Goal: Task Accomplishment & Management: Use online tool/utility

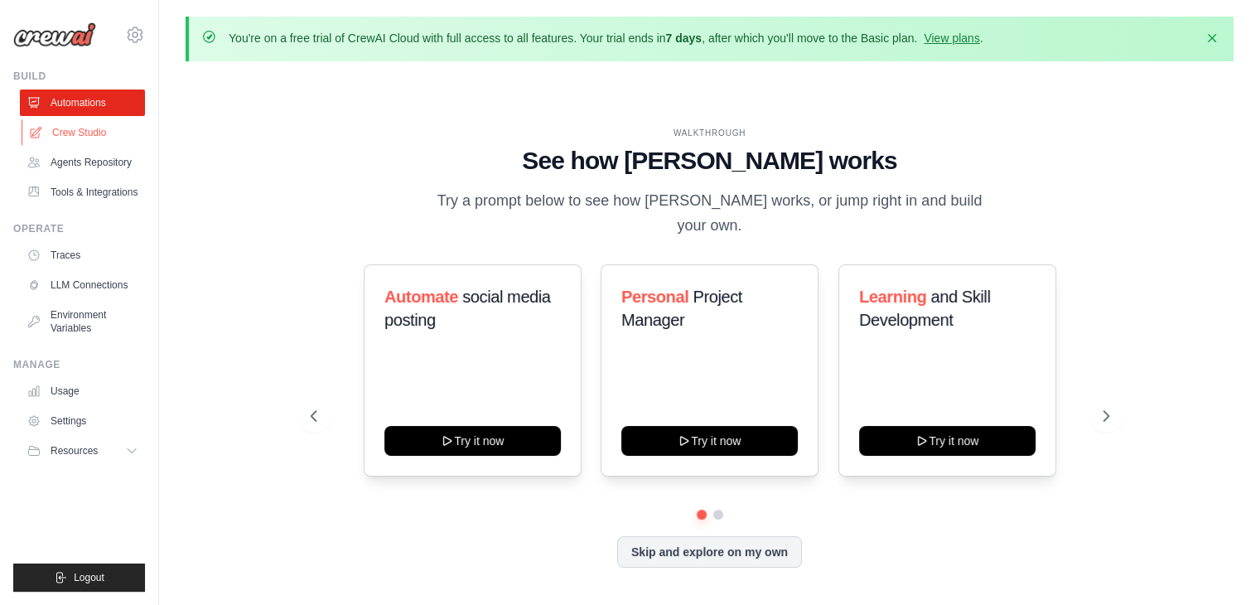
click at [70, 132] on link "Crew Studio" at bounding box center [84, 132] width 125 height 27
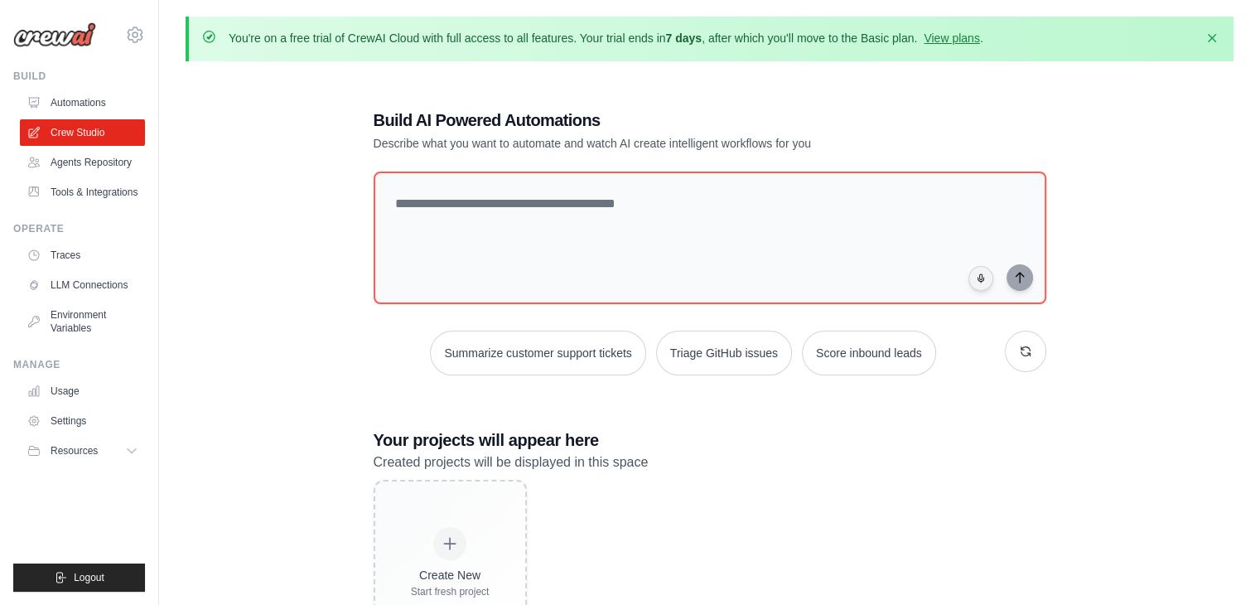
click at [370, 33] on p "You're on a free trial of CrewAI Cloud with full access to all features. Your t…" at bounding box center [606, 38] width 755 height 17
drag, startPoint x: 370, startPoint y: 33, endPoint x: 569, endPoint y: 51, distance: 200.4
click at [569, 51] on div "You're on a free trial of CrewAI Cloud with full access to all features. Your t…" at bounding box center [710, 39] width 1048 height 45
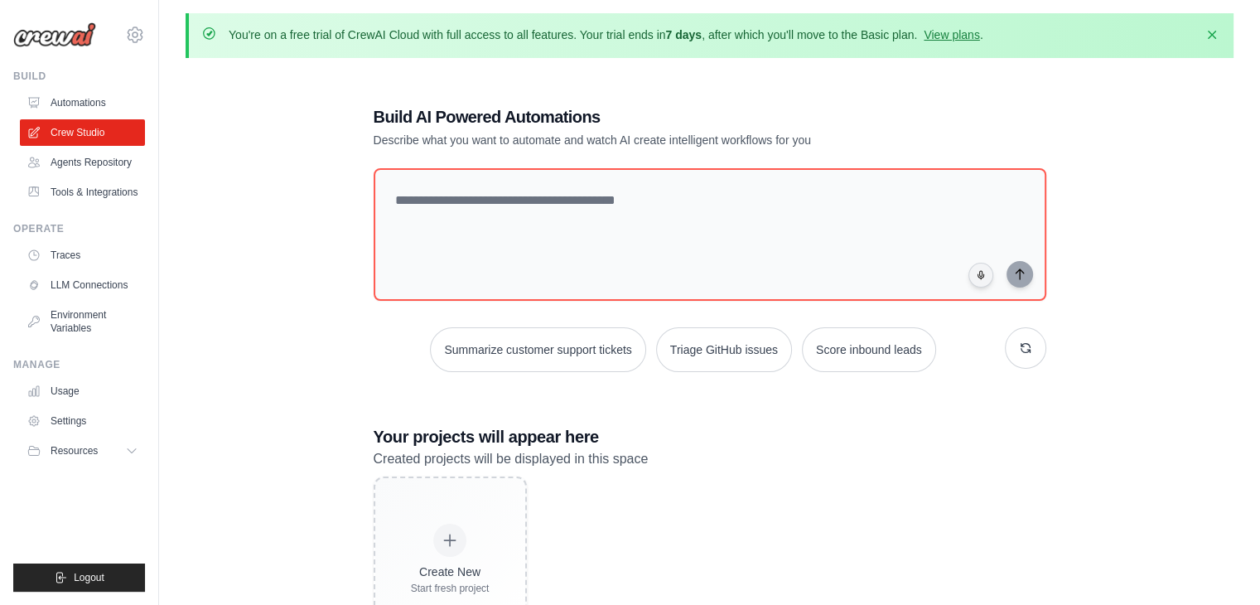
scroll to position [4, 0]
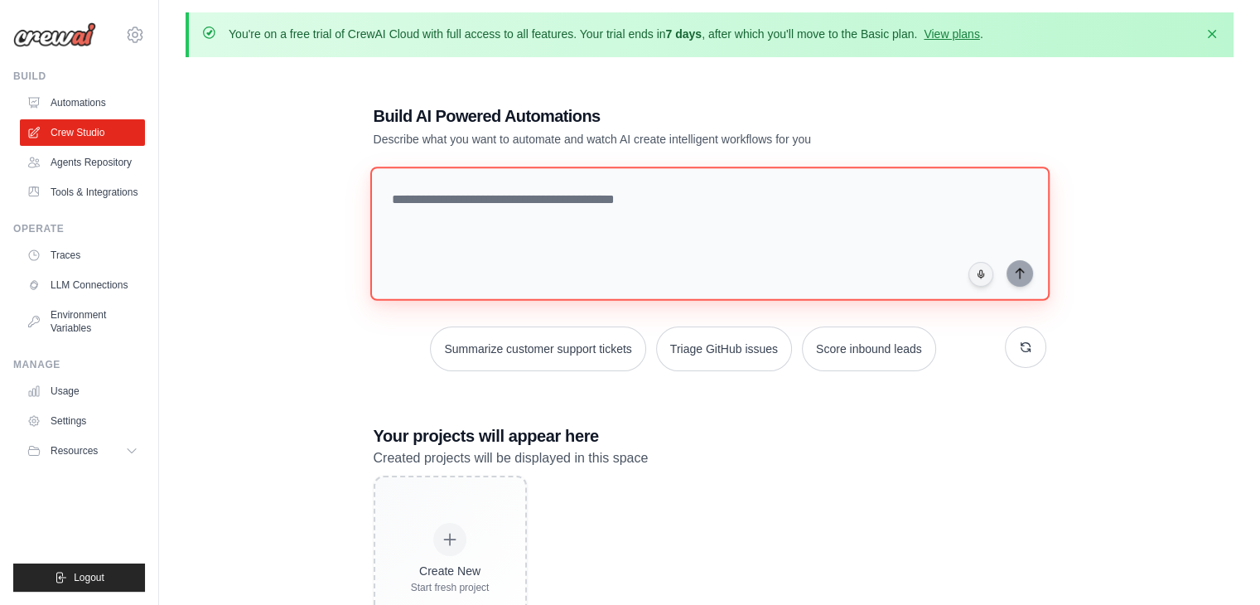
click at [532, 182] on textarea at bounding box center [709, 234] width 679 height 134
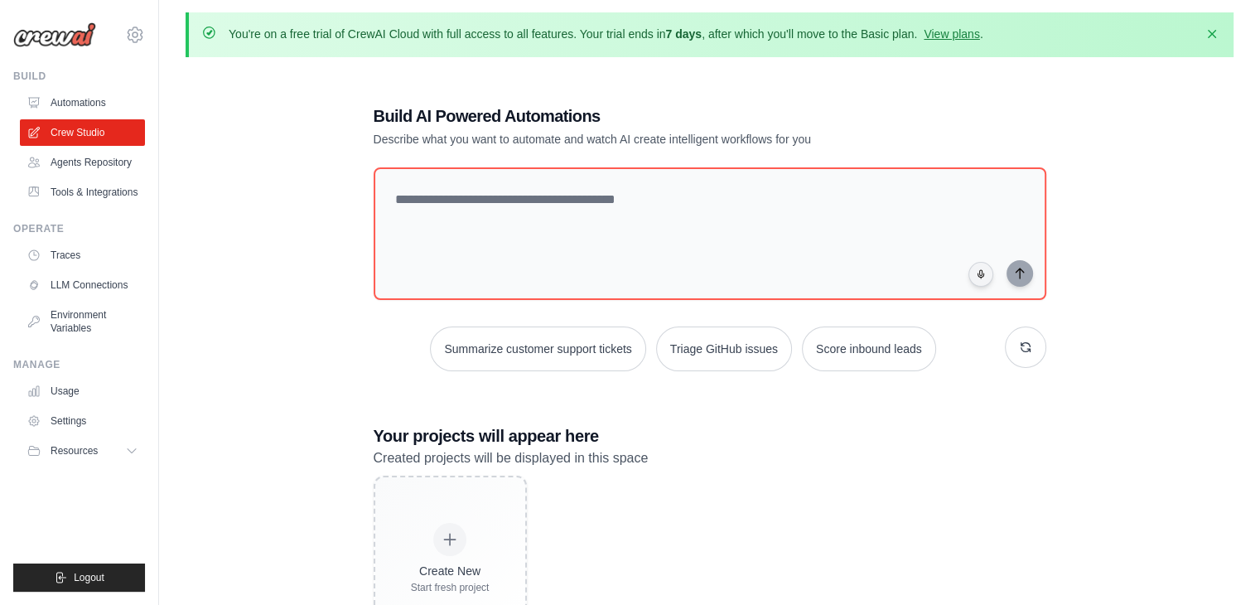
click at [467, 136] on p "Describe what you want to automate and watch AI create intelligent workflows fo…" at bounding box center [652, 139] width 557 height 17
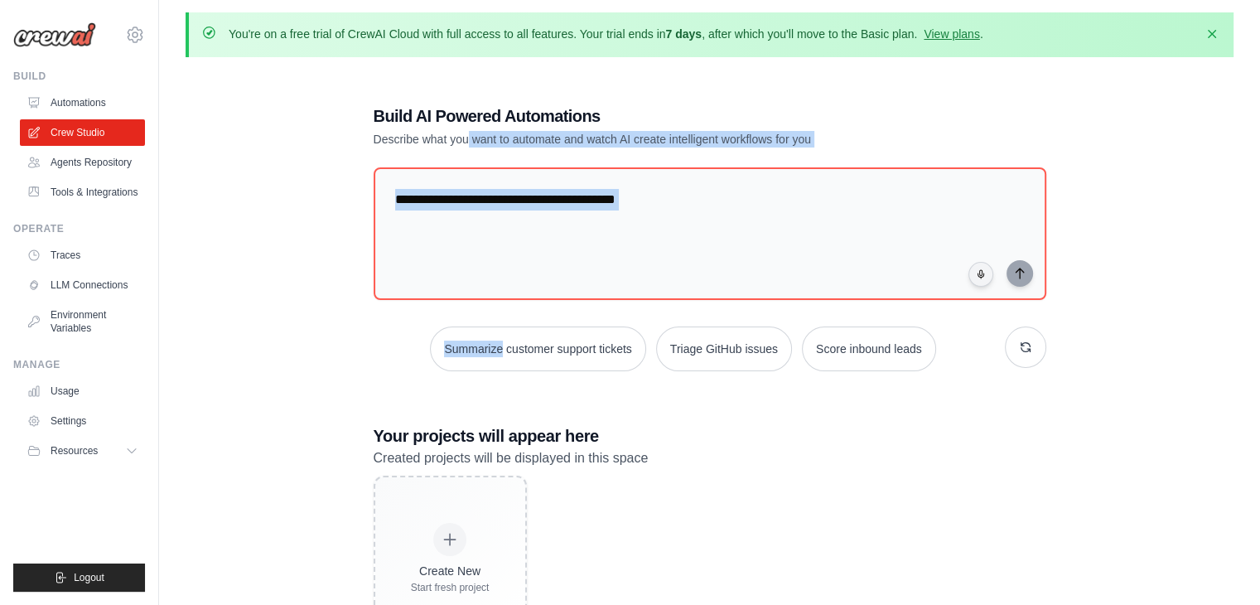
drag, startPoint x: 467, startPoint y: 136, endPoint x: 673, endPoint y: 148, distance: 205.8
click at [673, 148] on div "Build AI Powered Automations Describe what you want to automate and watch AI cr…" at bounding box center [710, 373] width 713 height 590
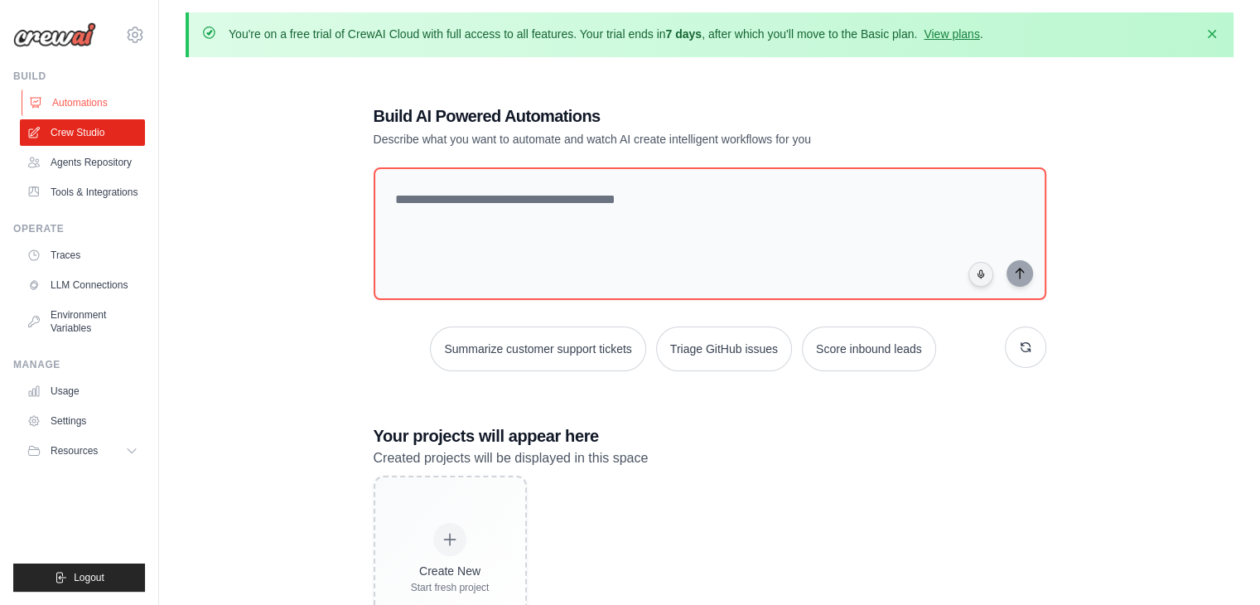
click at [80, 104] on link "Automations" at bounding box center [84, 102] width 125 height 27
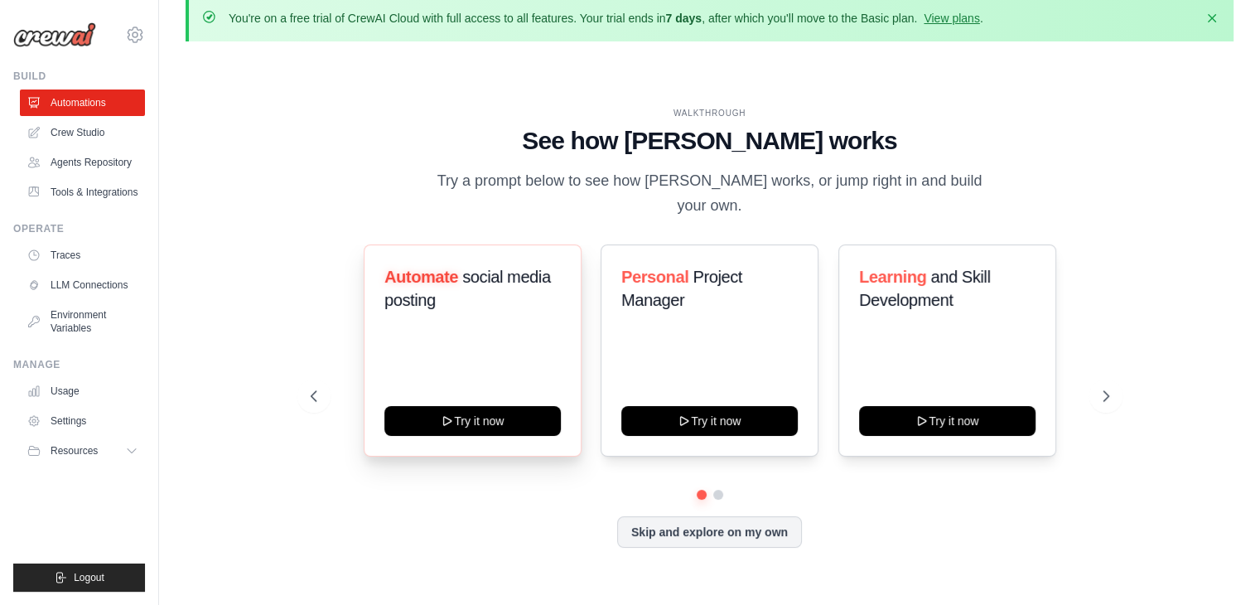
scroll to position [57, 0]
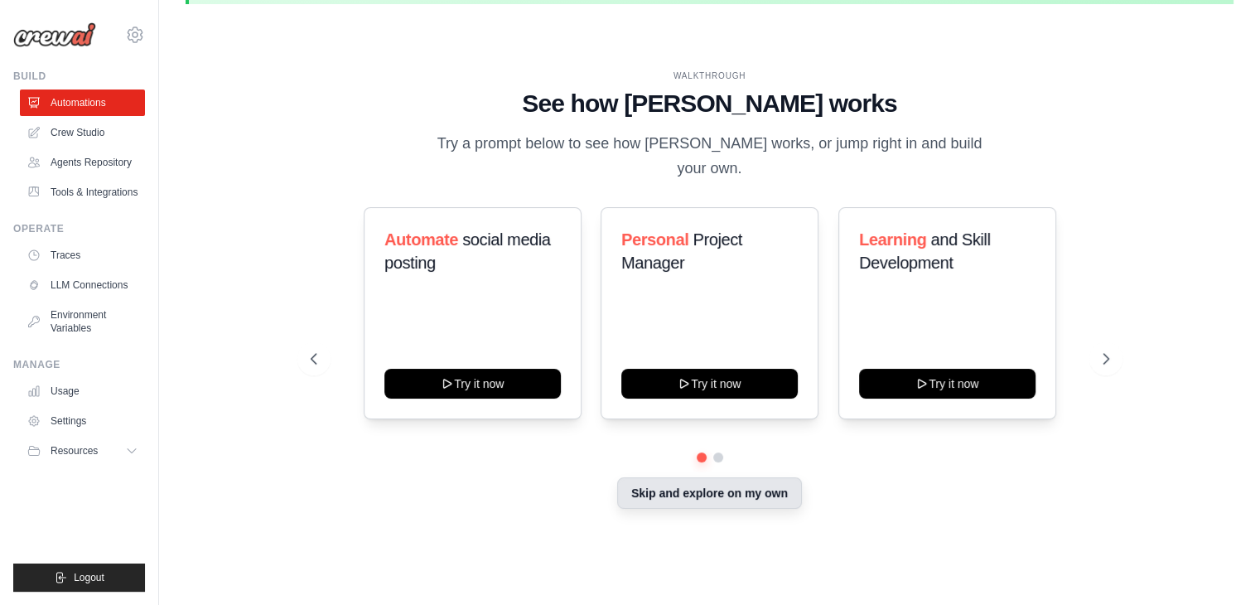
click at [723, 477] on button "Skip and explore on my own" at bounding box center [709, 492] width 185 height 31
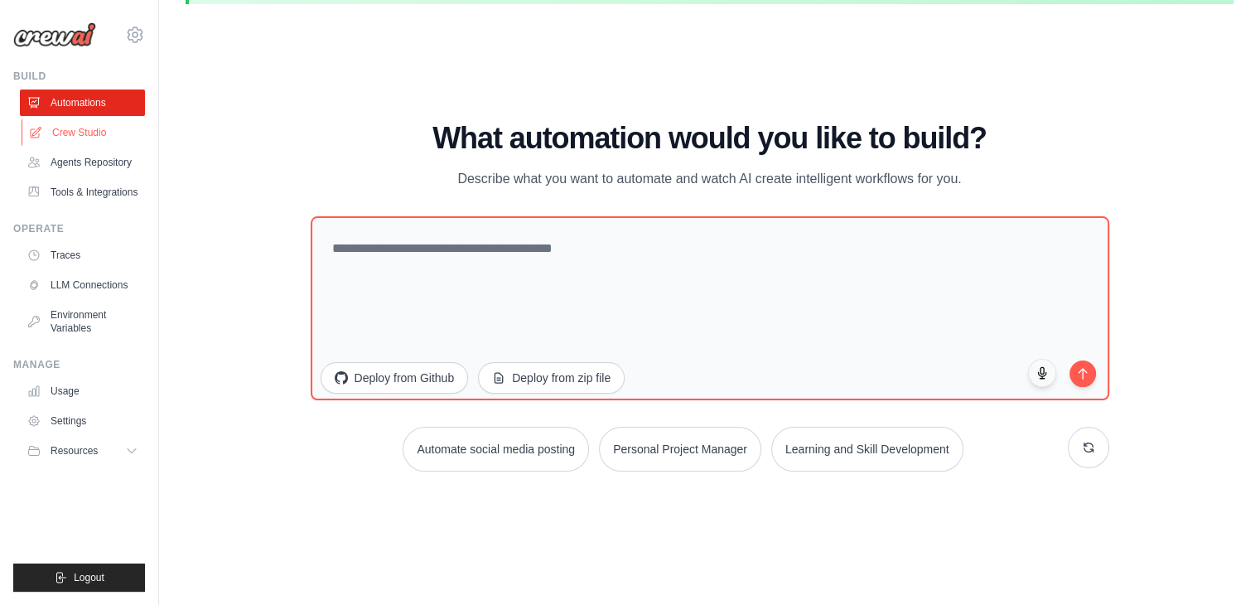
click at [104, 136] on link "Crew Studio" at bounding box center [84, 132] width 125 height 27
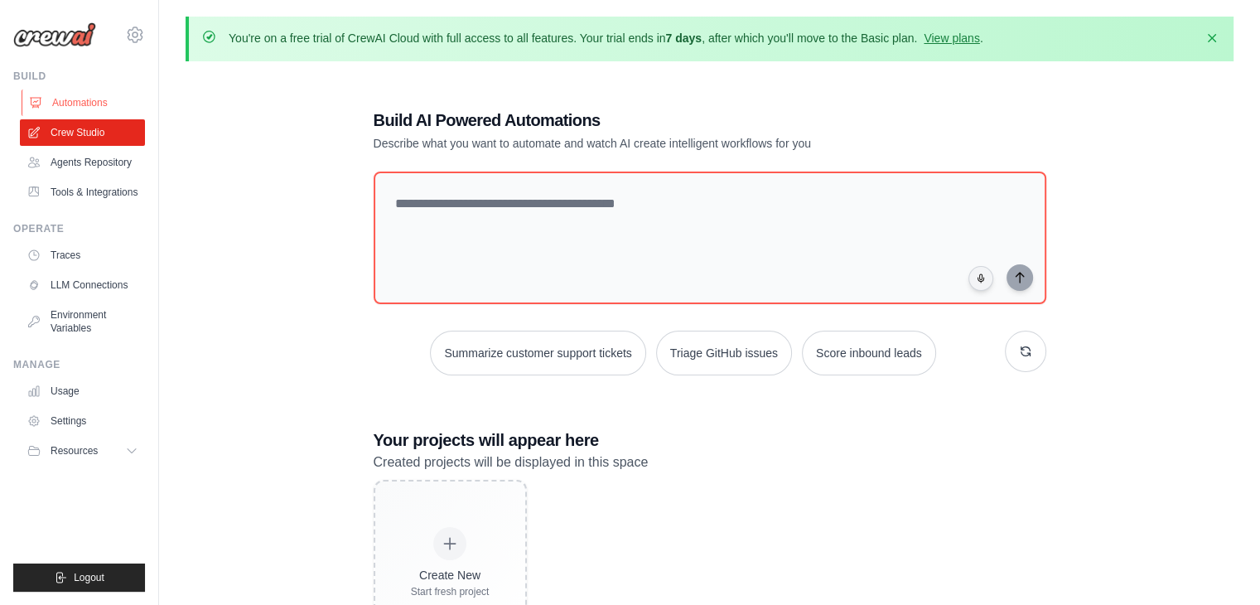
click at [114, 97] on link "Automations" at bounding box center [84, 102] width 125 height 27
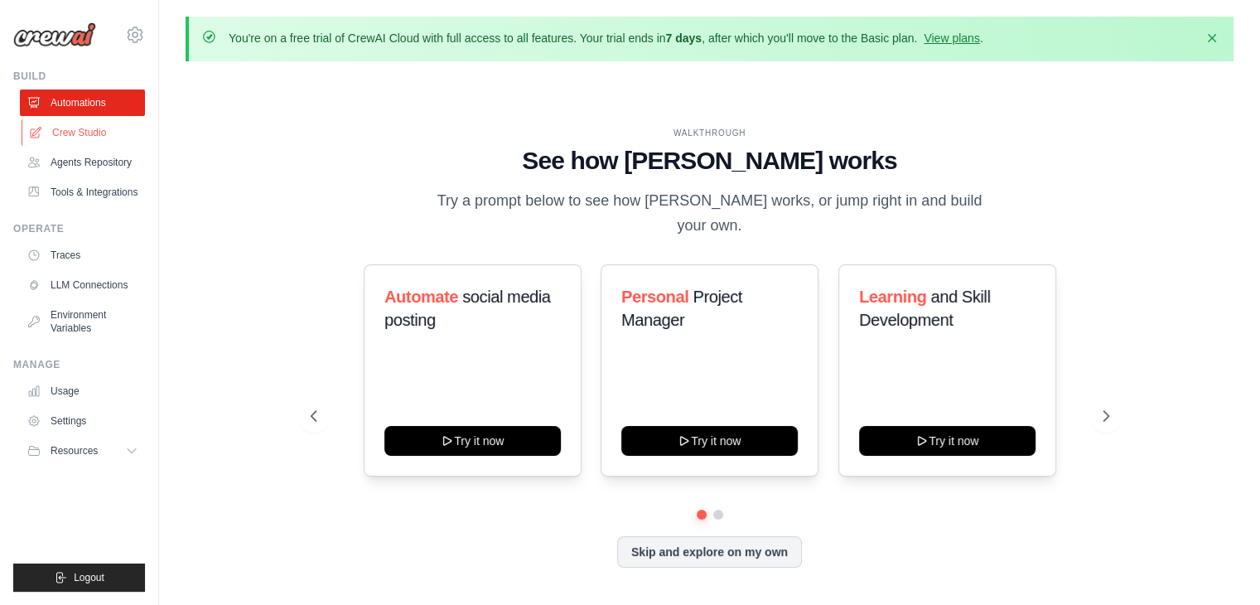
click at [73, 137] on link "Crew Studio" at bounding box center [84, 132] width 125 height 27
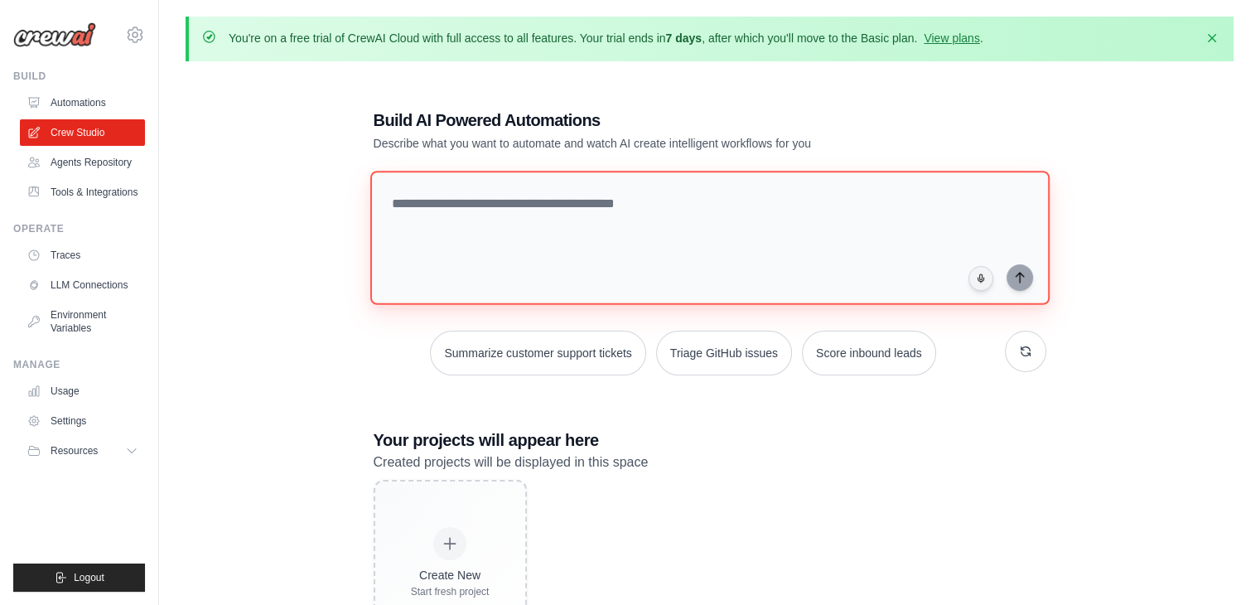
click at [496, 204] on textarea at bounding box center [709, 238] width 679 height 134
paste textarea "**********"
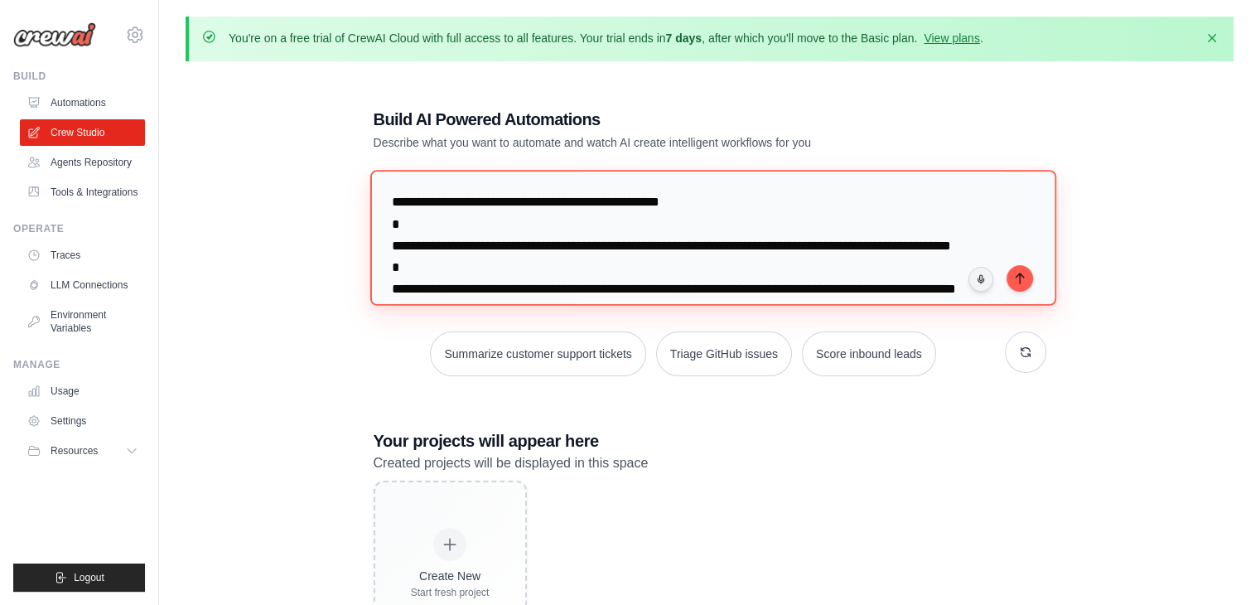
type textarea "**********"
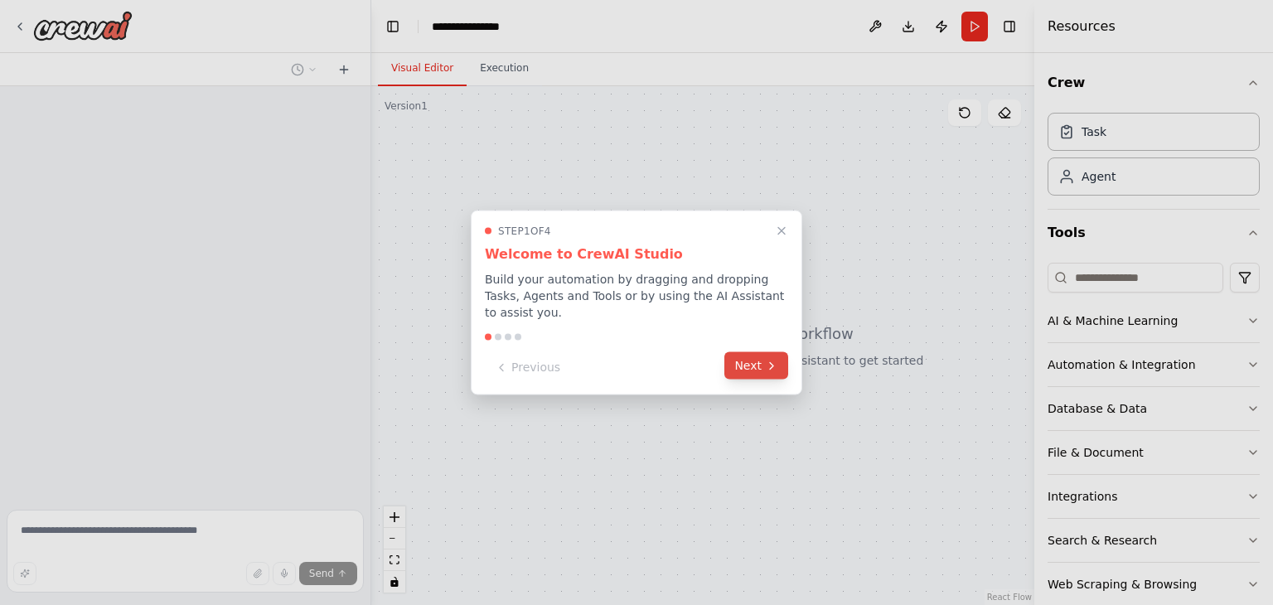
click at [758, 359] on button "Next" at bounding box center [756, 365] width 64 height 27
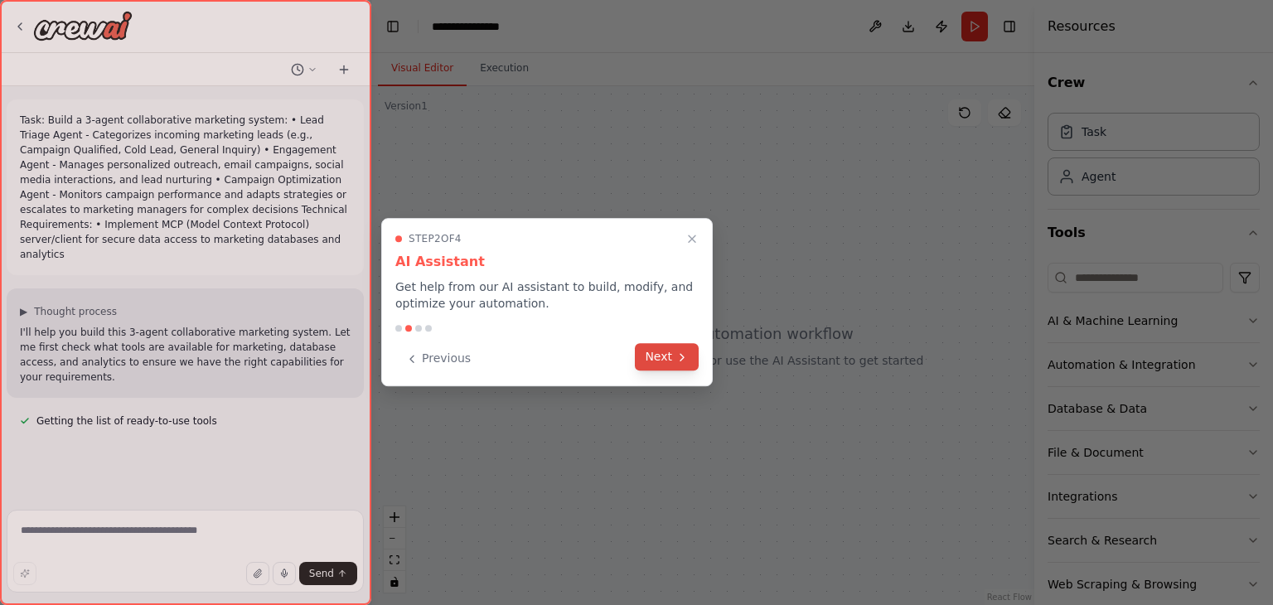
click at [675, 355] on icon at bounding box center [681, 356] width 13 height 13
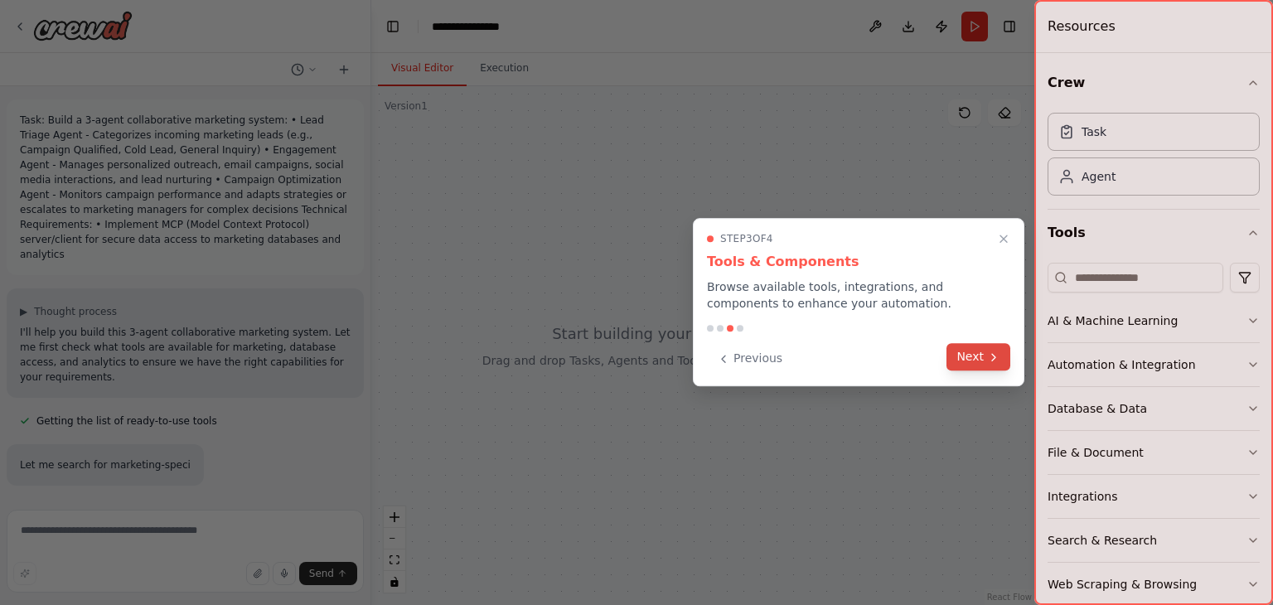
click at [981, 362] on button "Next" at bounding box center [978, 356] width 64 height 27
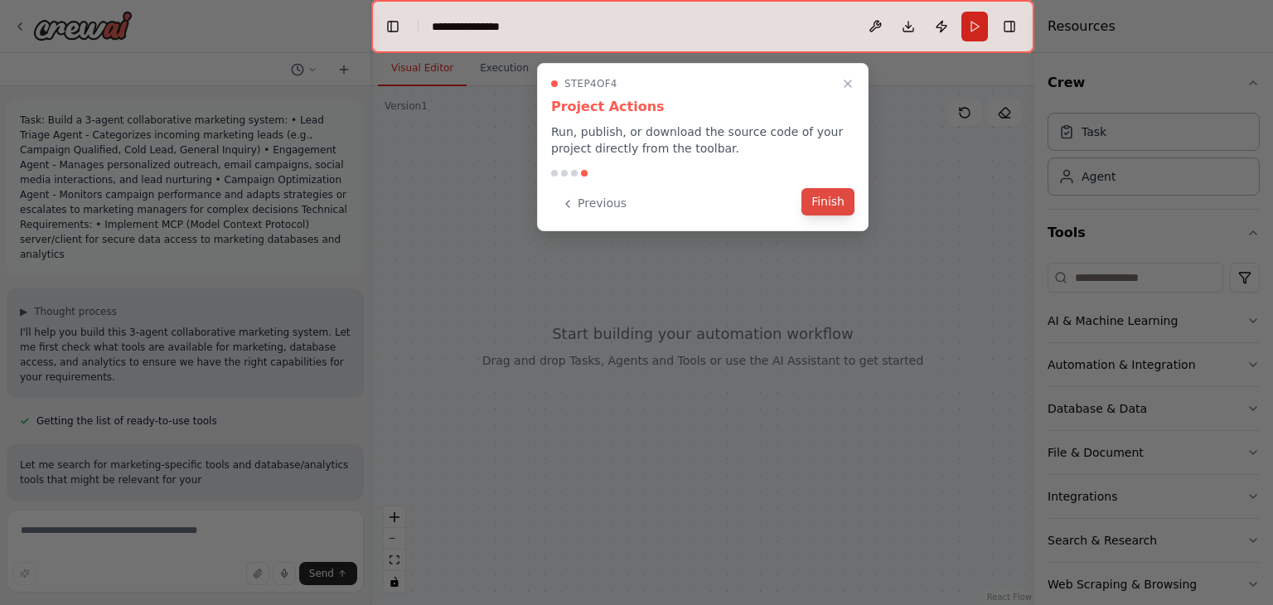
scroll to position [13, 0]
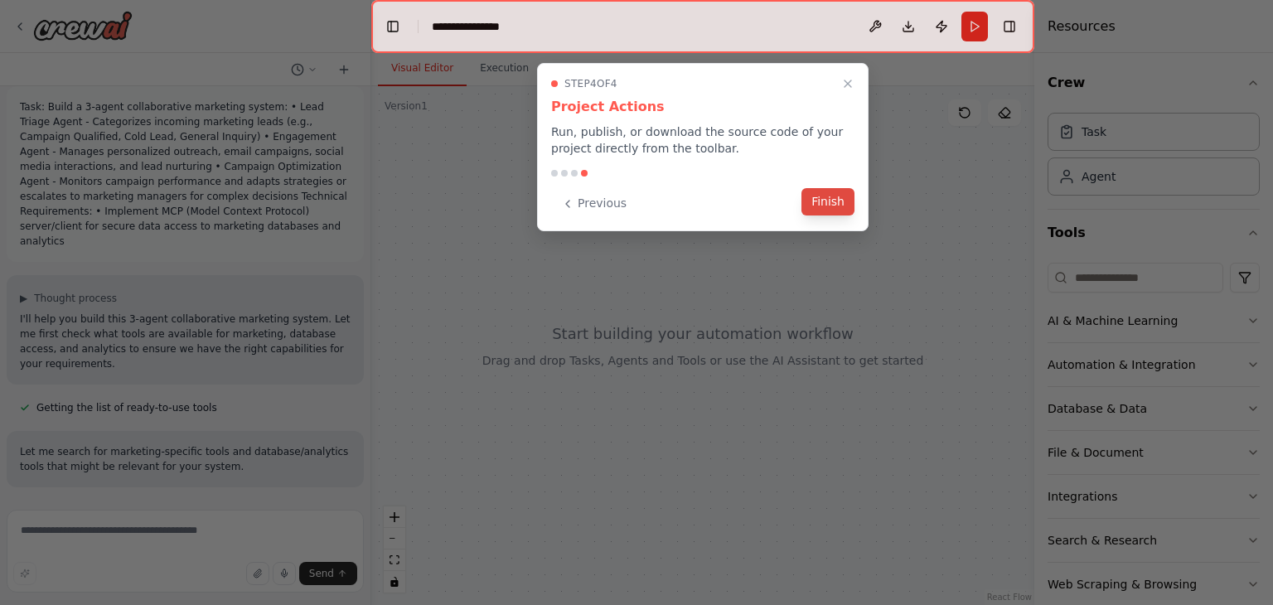
click at [845, 204] on button "Finish" at bounding box center [827, 201] width 53 height 27
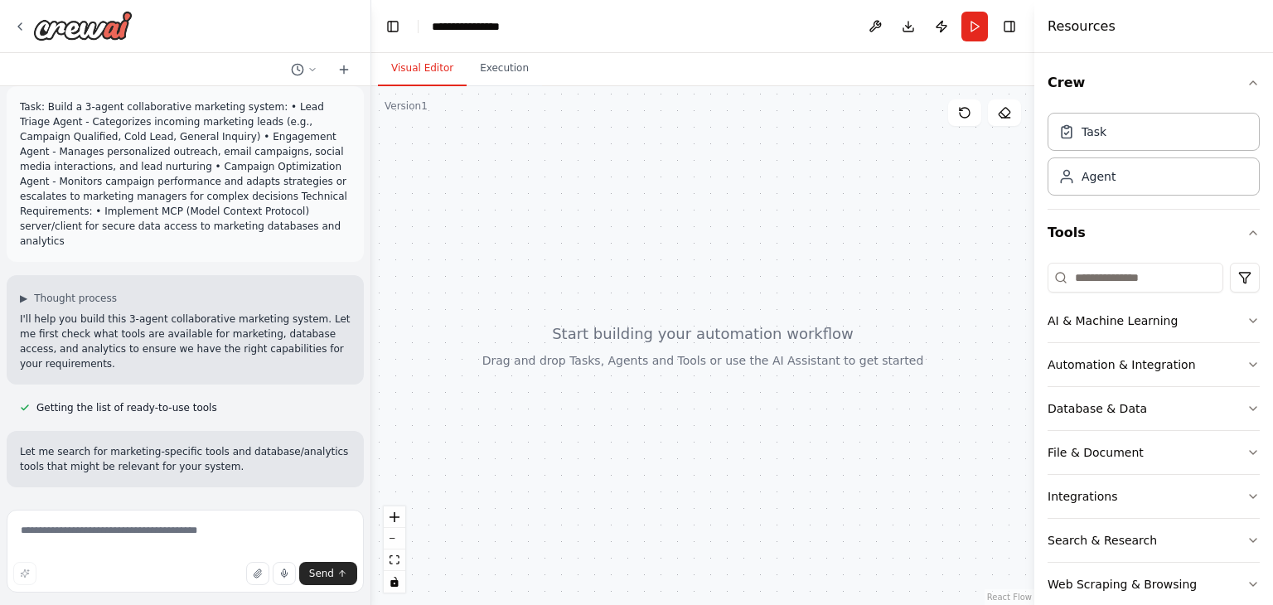
scroll to position [46, 0]
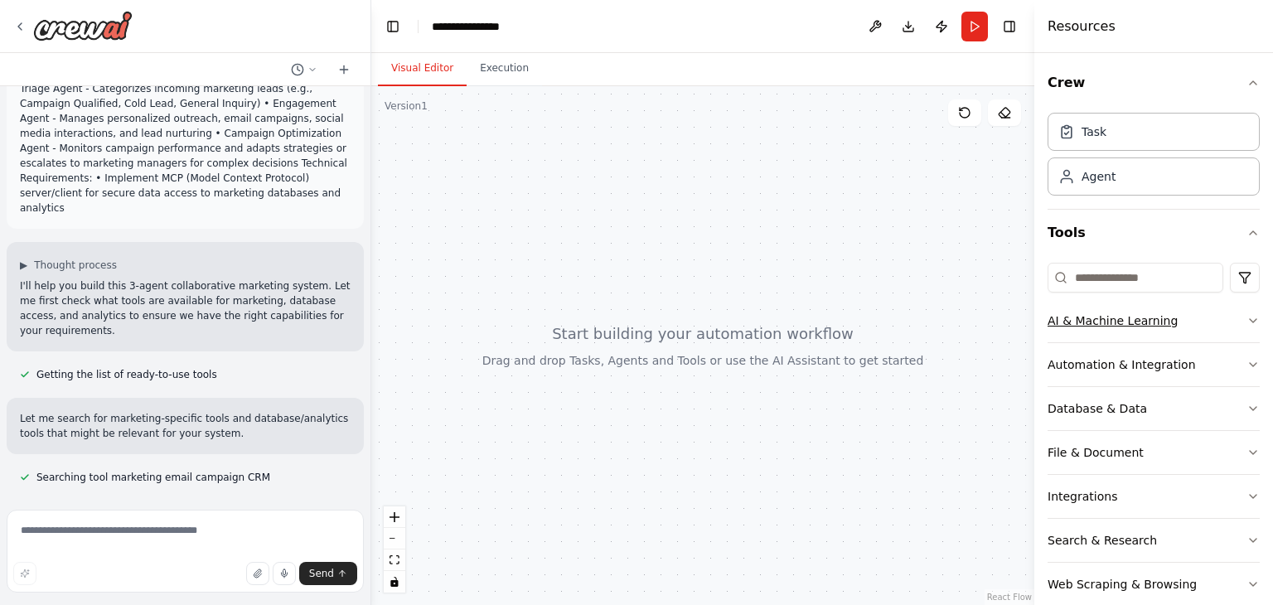
click at [1223, 321] on button "AI & Machine Learning" at bounding box center [1153, 320] width 212 height 43
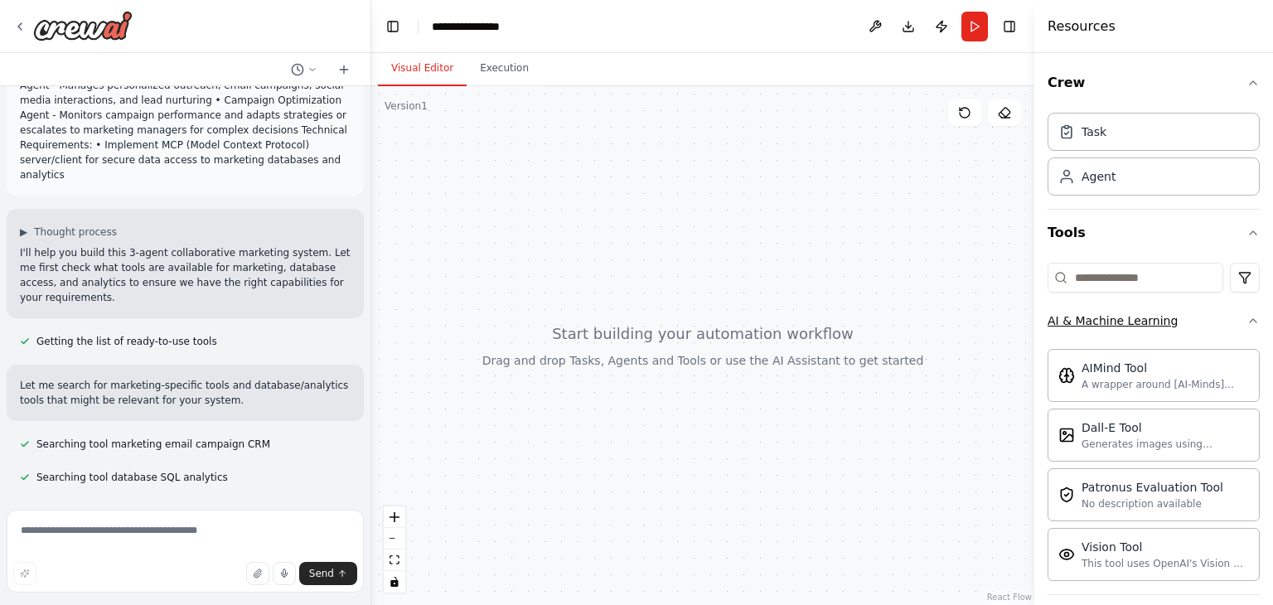
scroll to position [152, 0]
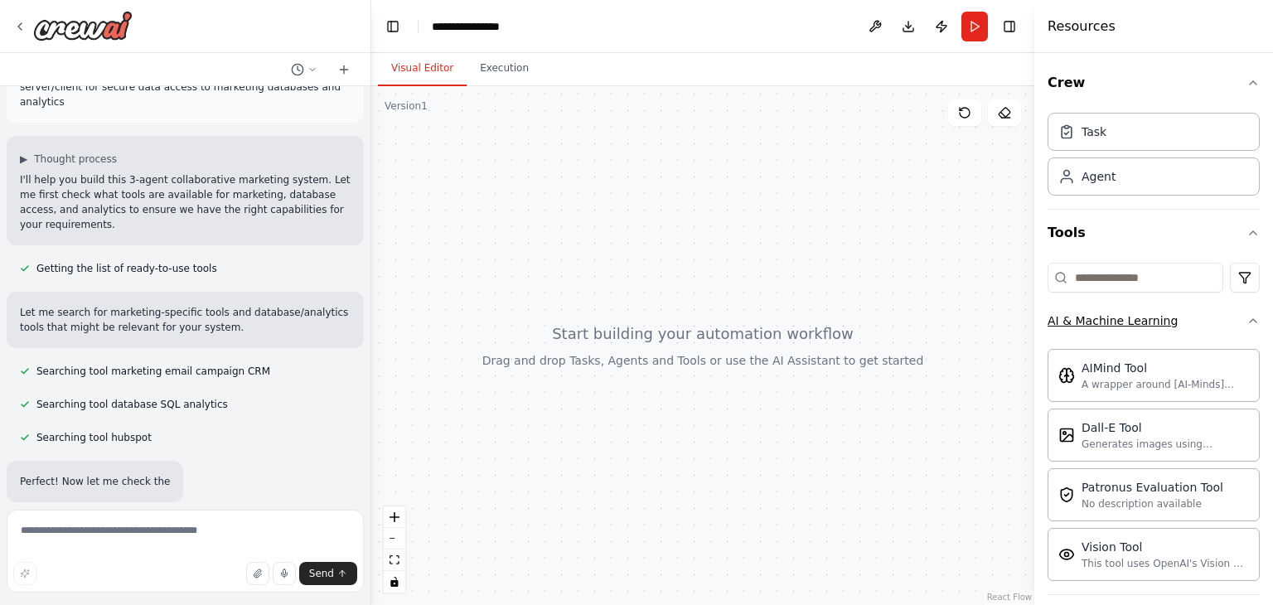
click at [1229, 312] on button "AI & Machine Learning" at bounding box center [1153, 320] width 212 height 43
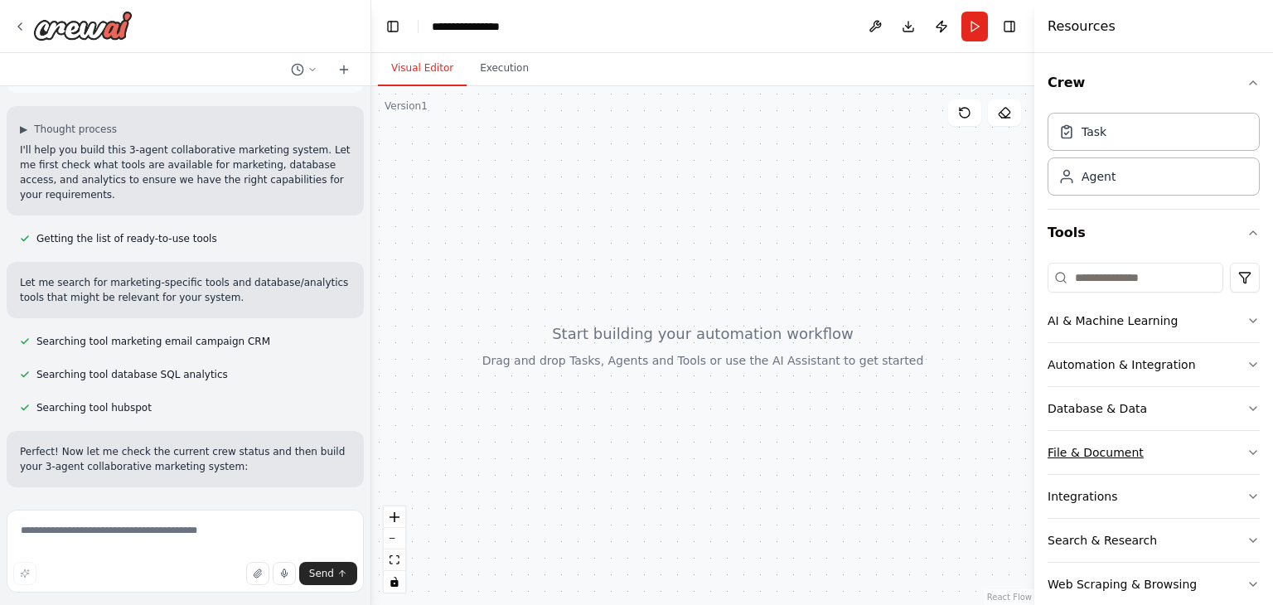
scroll to position [70, 0]
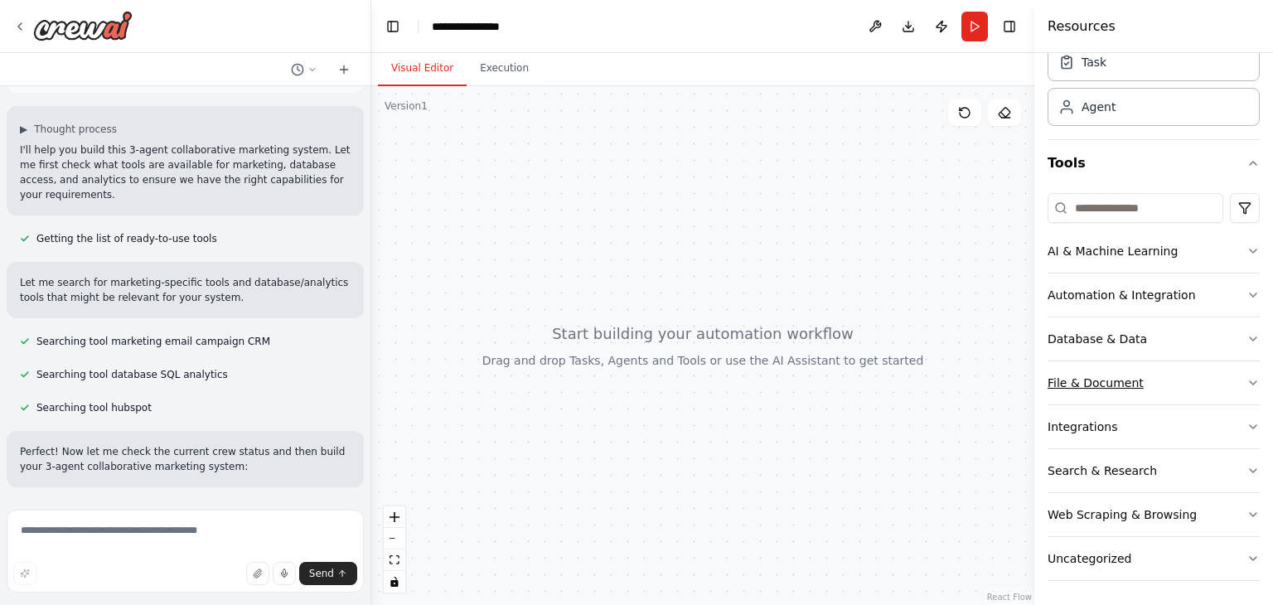
click at [1164, 389] on button "File & Document" at bounding box center [1153, 382] width 212 height 43
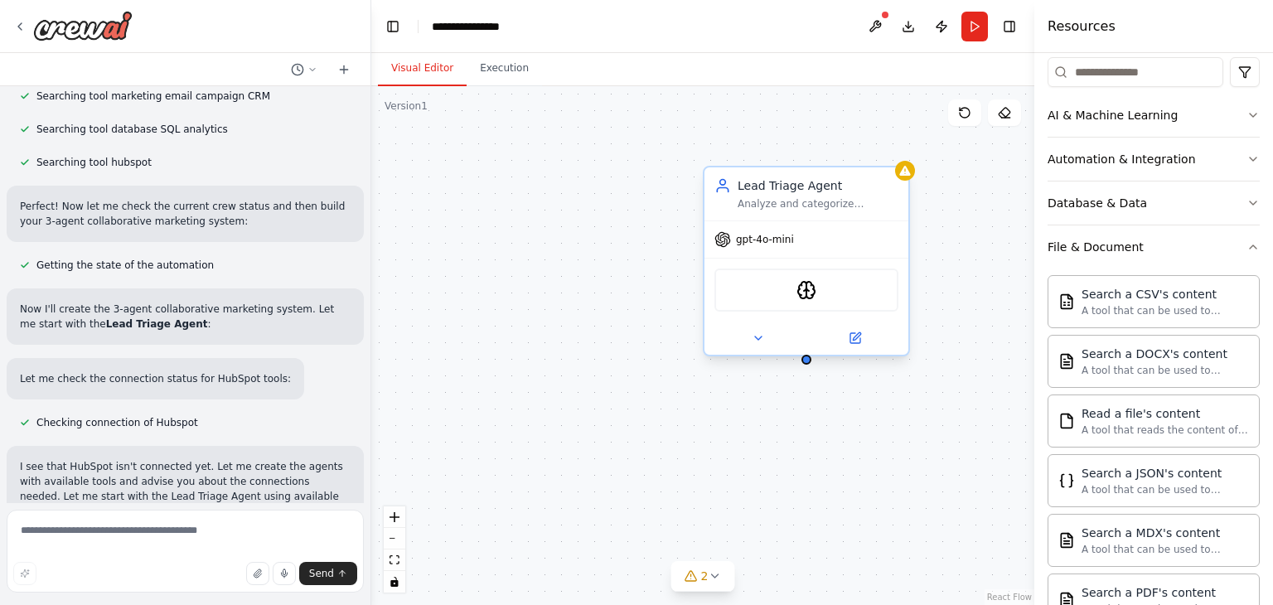
scroll to position [457, 0]
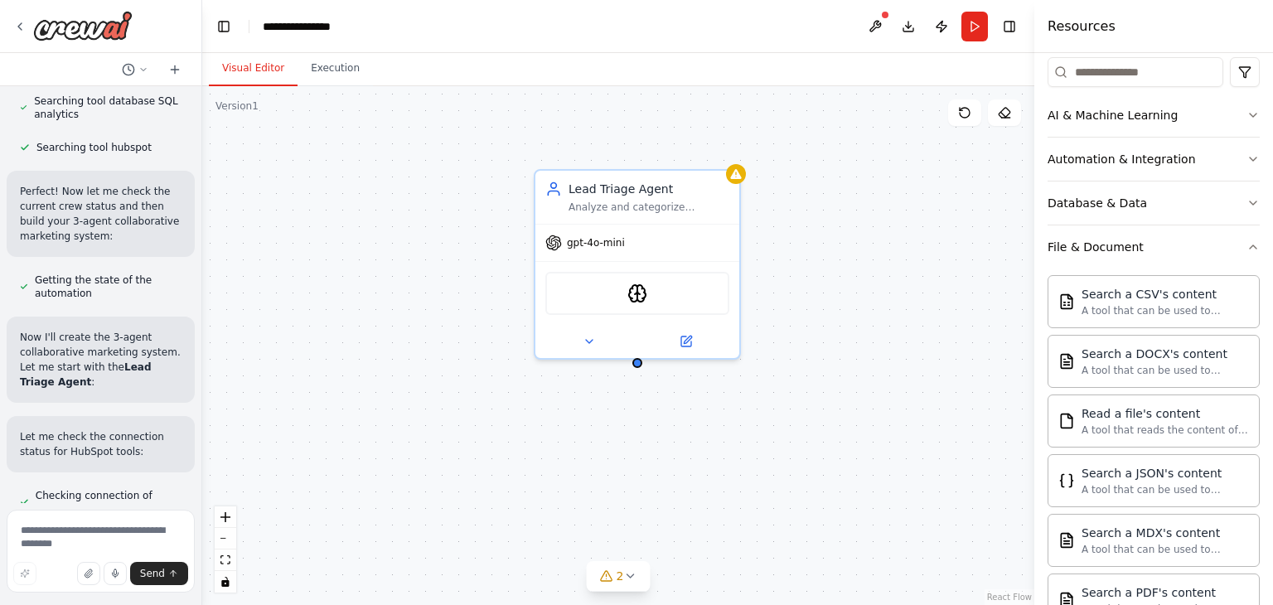
drag, startPoint x: 369, startPoint y: 110, endPoint x: 202, endPoint y: 116, distance: 166.6
click at [202, 116] on div "Task: Build a 3-agent collaborative marketing system: • Lead Triage Agent - Cat…" at bounding box center [636, 302] width 1273 height 605
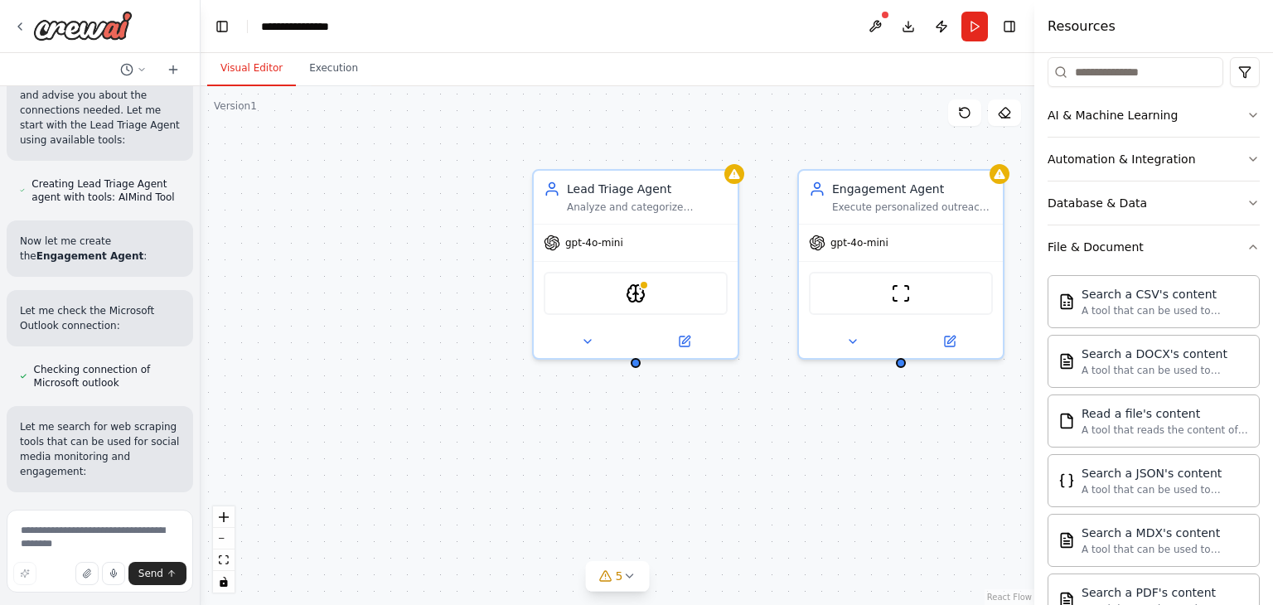
scroll to position [1140, 0]
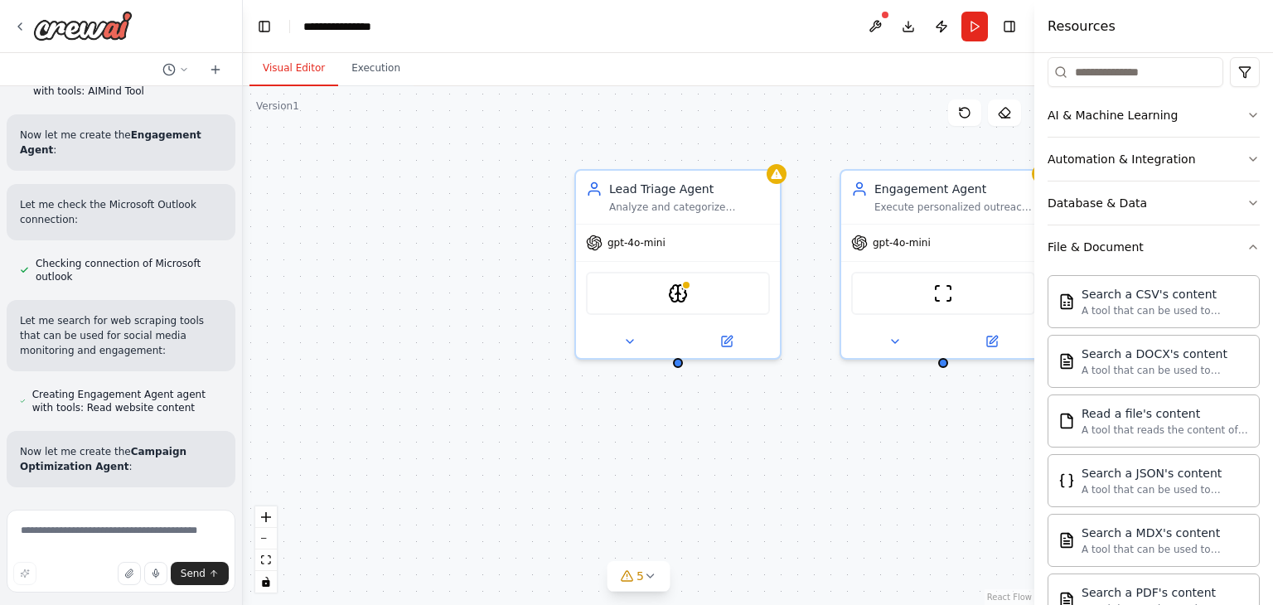
drag, startPoint x: 196, startPoint y: 307, endPoint x: 243, endPoint y: 318, distance: 47.6
click at [243, 318] on div "Task: Build a 3-agent collaborative marketing system: • Lead Triage Agent - Cat…" at bounding box center [636, 302] width 1273 height 605
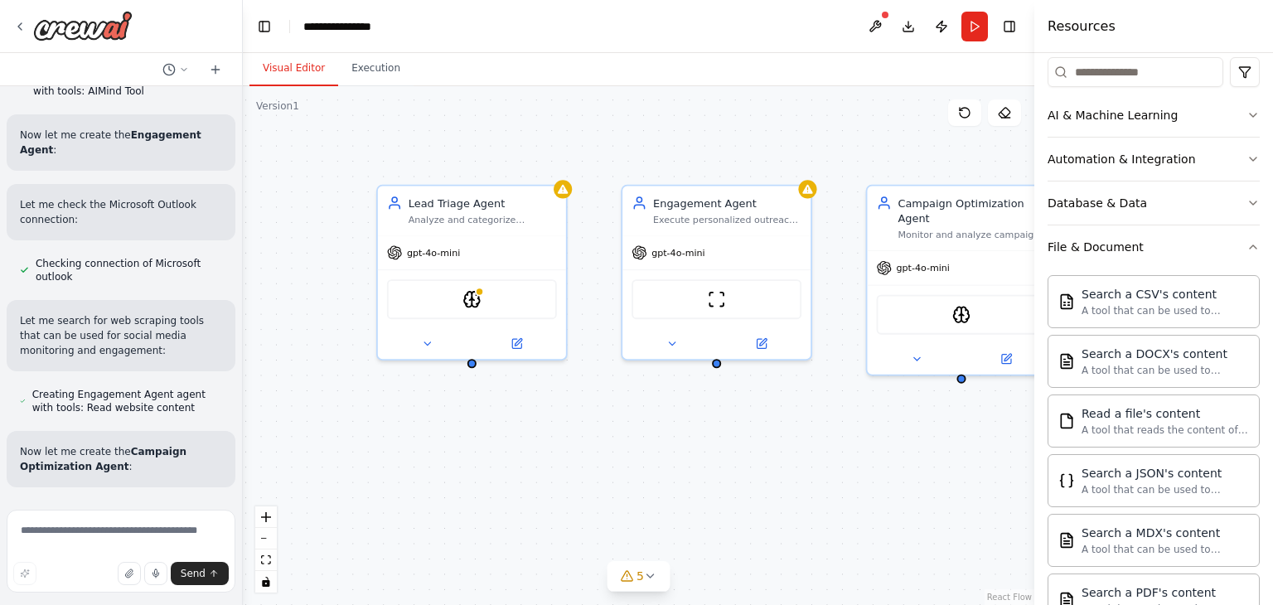
scroll to position [1241, 0]
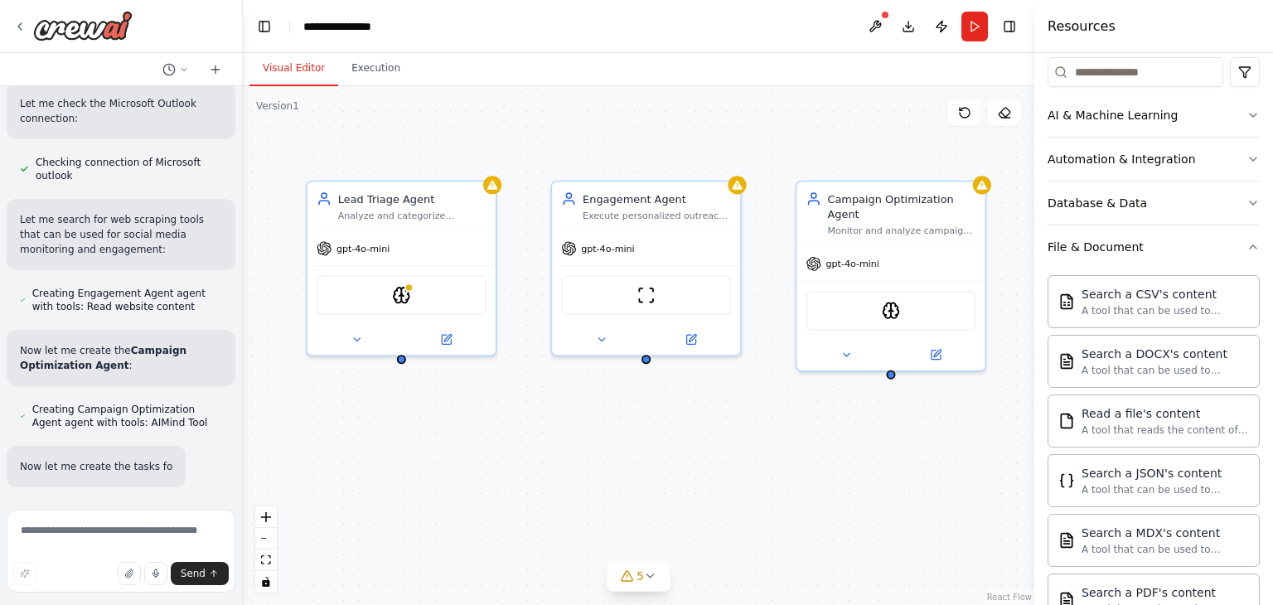
drag, startPoint x: 752, startPoint y: 483, endPoint x: 461, endPoint y: 464, distance: 292.3
click at [461, 464] on div "Lead Triage Agent Analyze and categorize incoming marketing leads based on {lea…" at bounding box center [638, 345] width 791 height 519
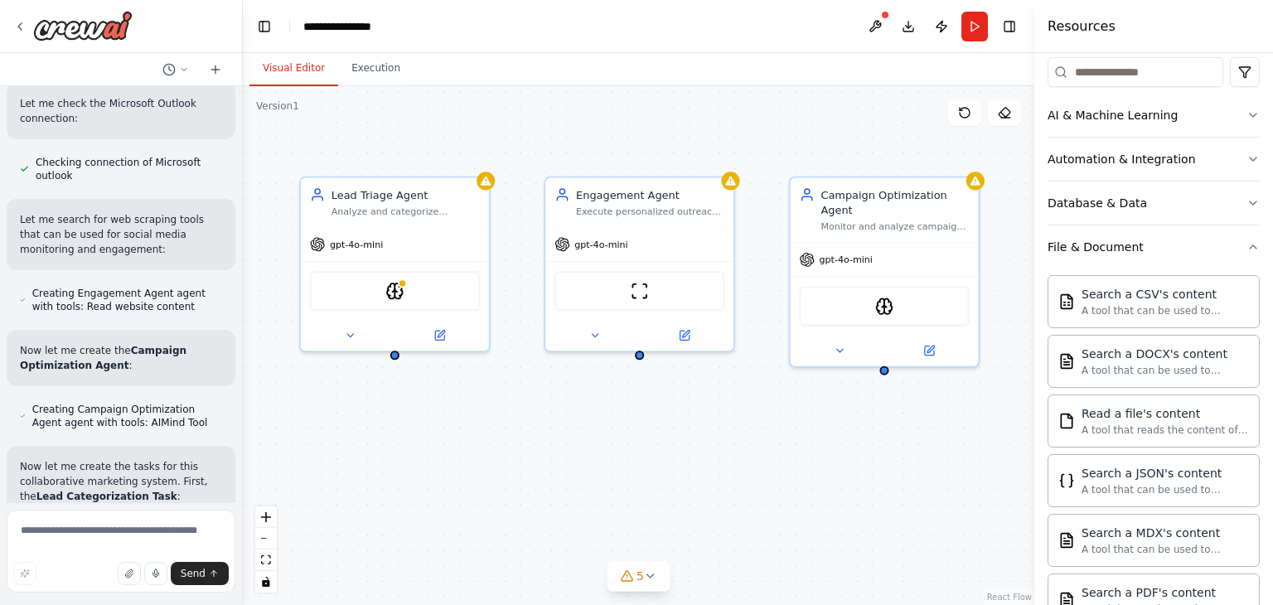
scroll to position [1271, 0]
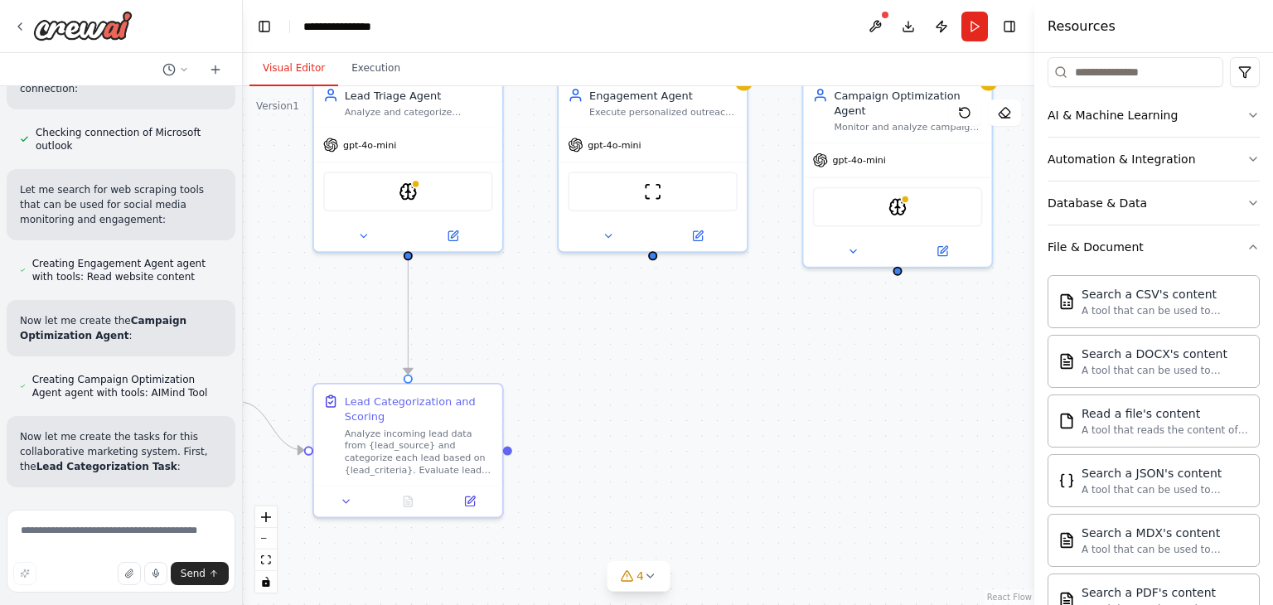
drag, startPoint x: 500, startPoint y: 453, endPoint x: 506, endPoint y: 320, distance: 133.6
click at [506, 320] on div ".deletable-edge-delete-btn { width: 20px; height: 20px; border: 0px solid #ffff…" at bounding box center [638, 345] width 791 height 519
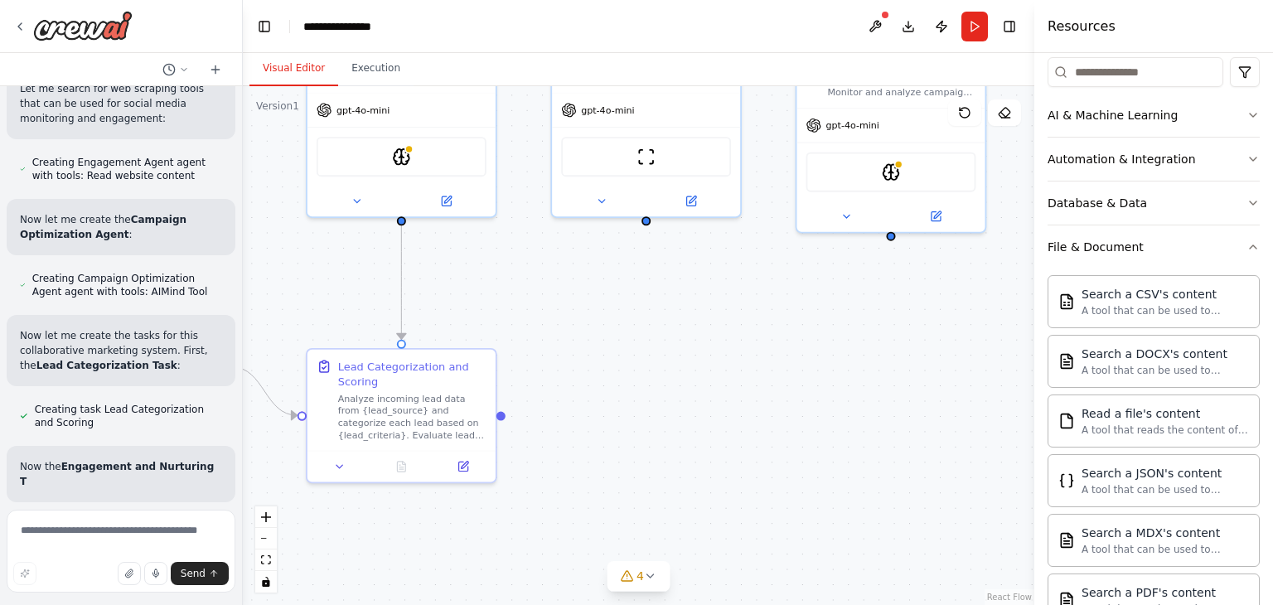
scroll to position [1387, 0]
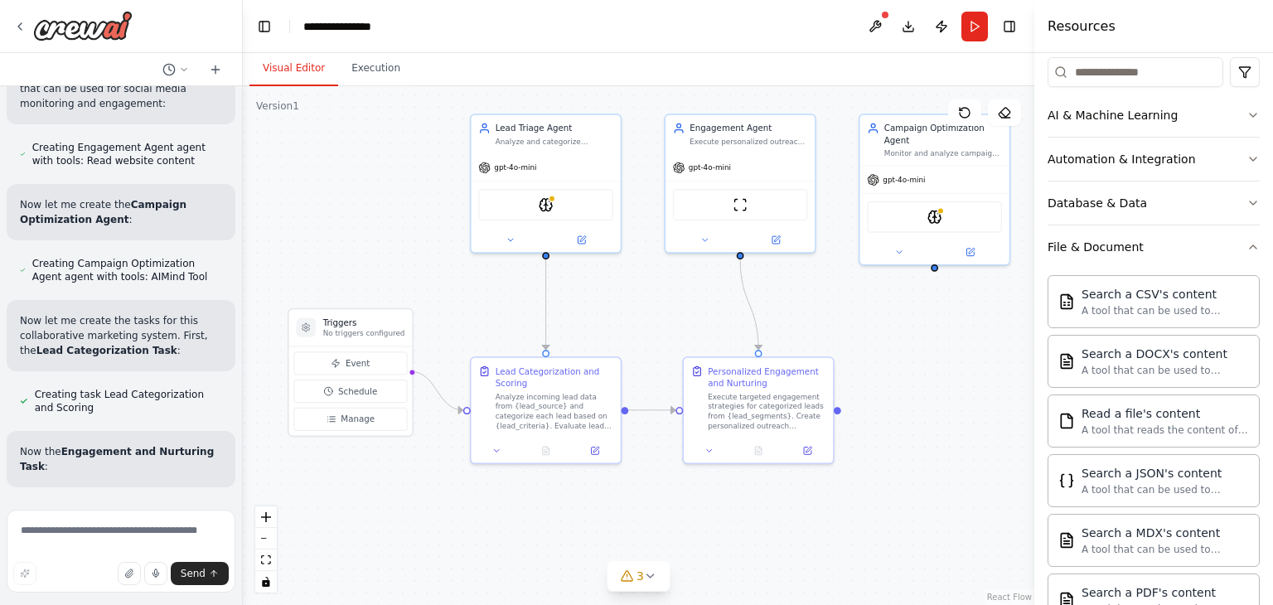
drag, startPoint x: 572, startPoint y: 311, endPoint x: 664, endPoint y: 318, distance: 93.1
click at [664, 318] on div ".deletable-edge-delete-btn { width: 20px; height: 20px; border: 0px solid #ffff…" at bounding box center [638, 345] width 791 height 519
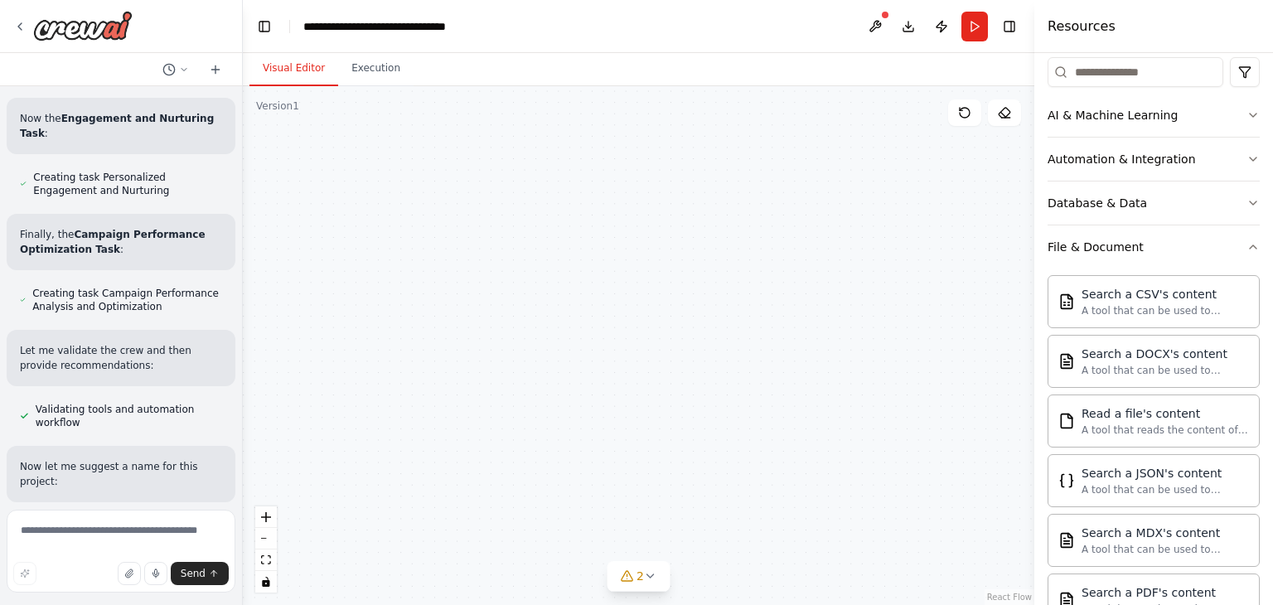
scroll to position [1735, 0]
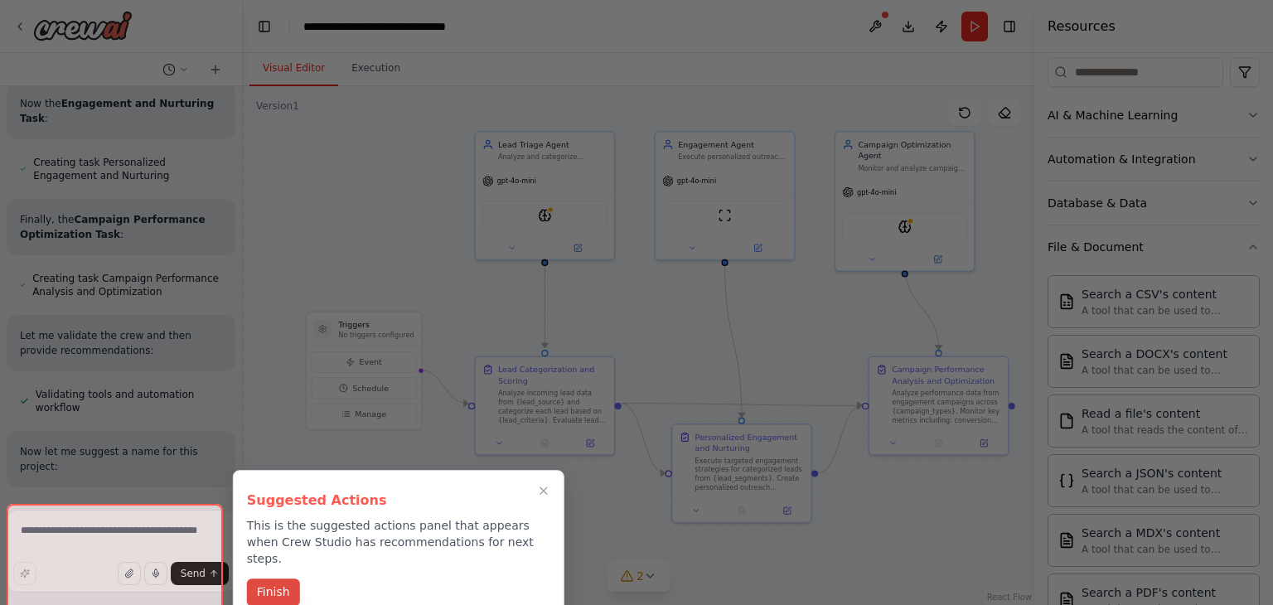
click at [292, 579] on button "Finish" at bounding box center [273, 591] width 53 height 27
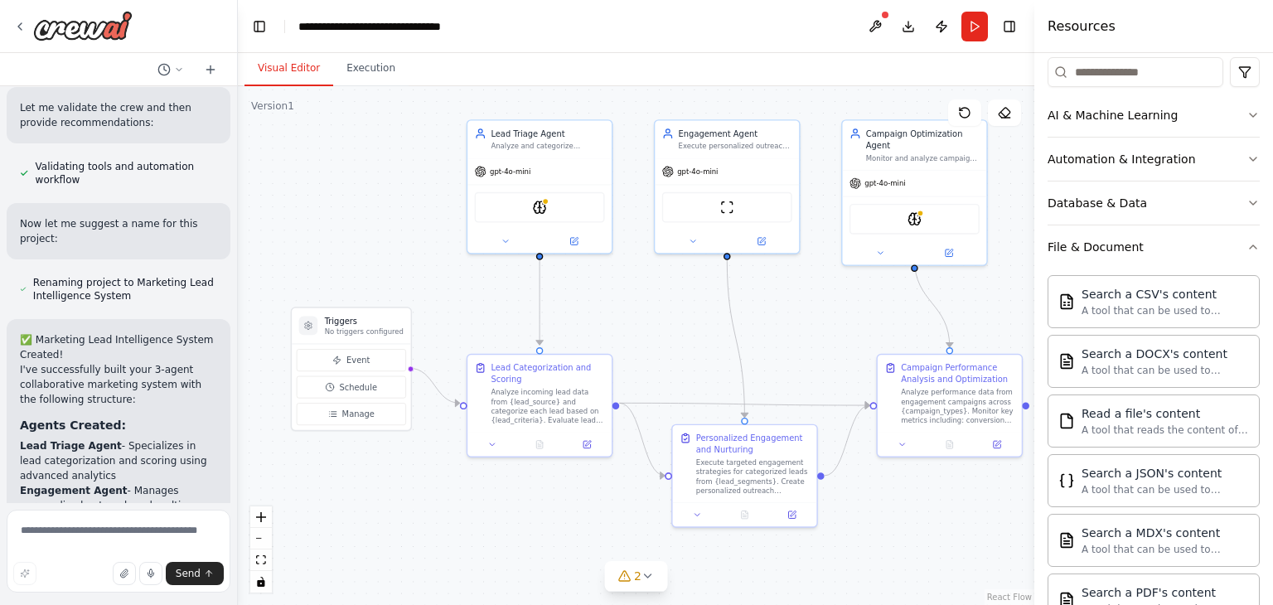
scroll to position [1991, 0]
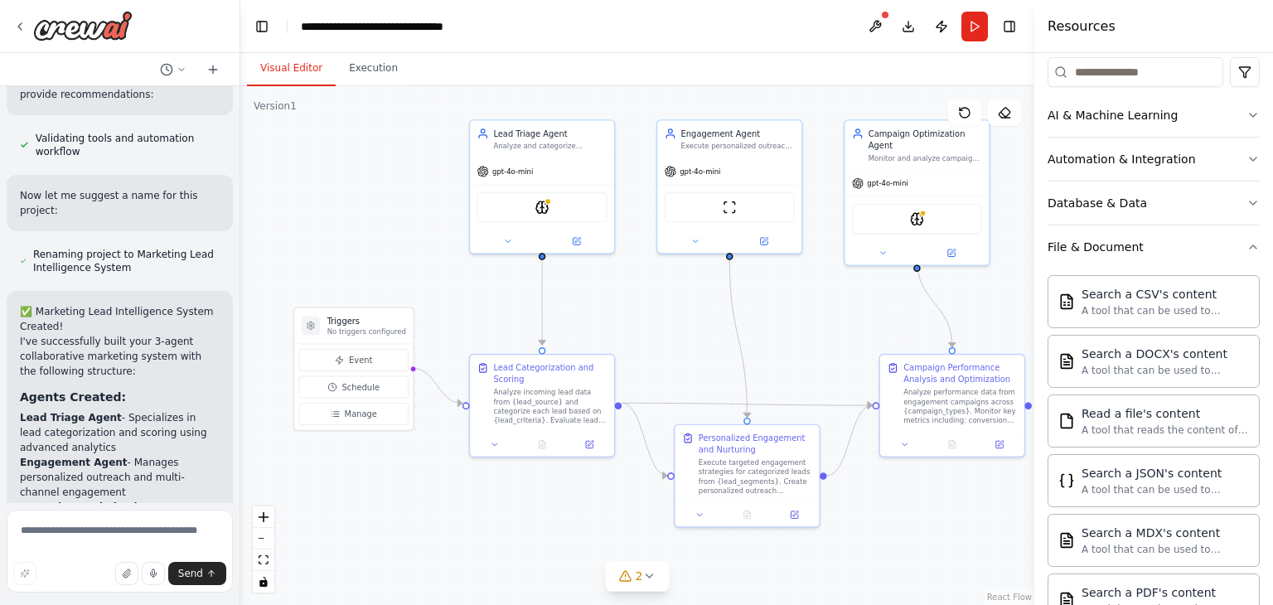
drag, startPoint x: 236, startPoint y: 418, endPoint x: 239, endPoint y: 431, distance: 13.7
click at [239, 431] on div "Task: Build a 3-agent collaborative marketing system: • Lead Triage Agent - Cat…" at bounding box center [636, 302] width 1273 height 605
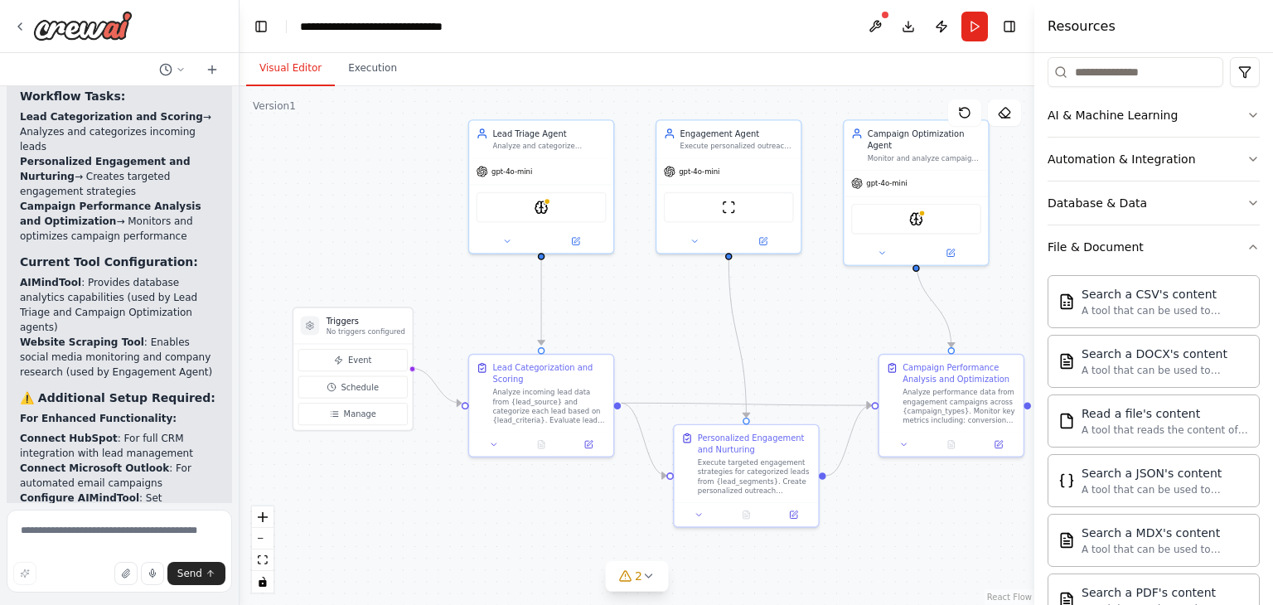
scroll to position [2840, 0]
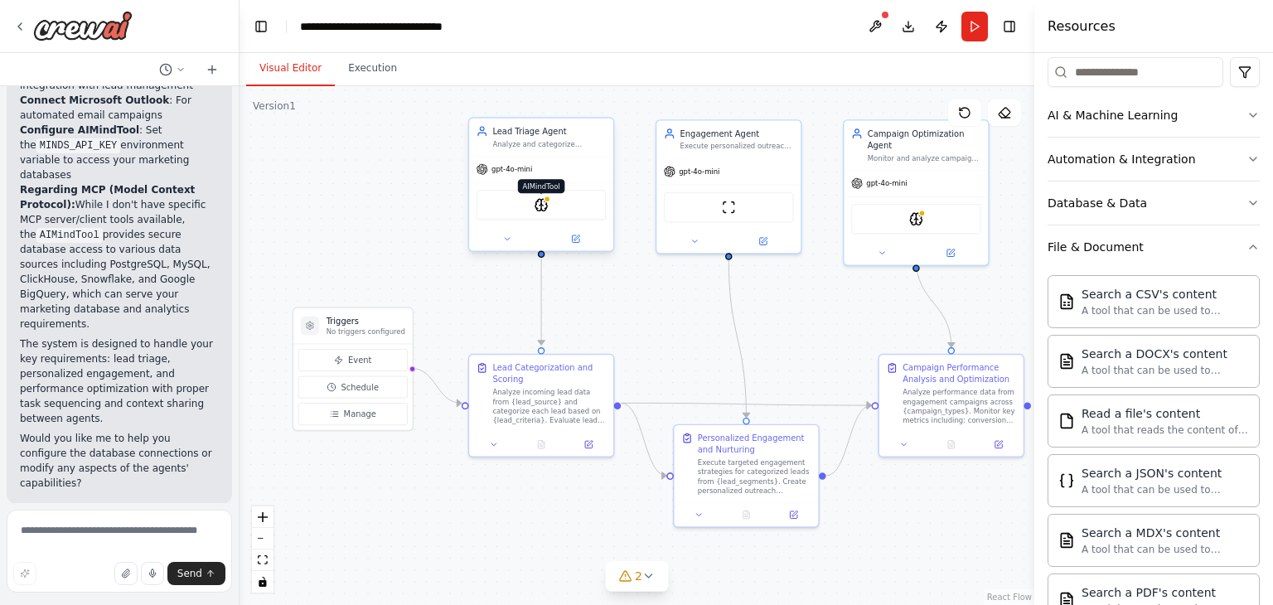
click at [547, 207] on img at bounding box center [541, 205] width 14 height 14
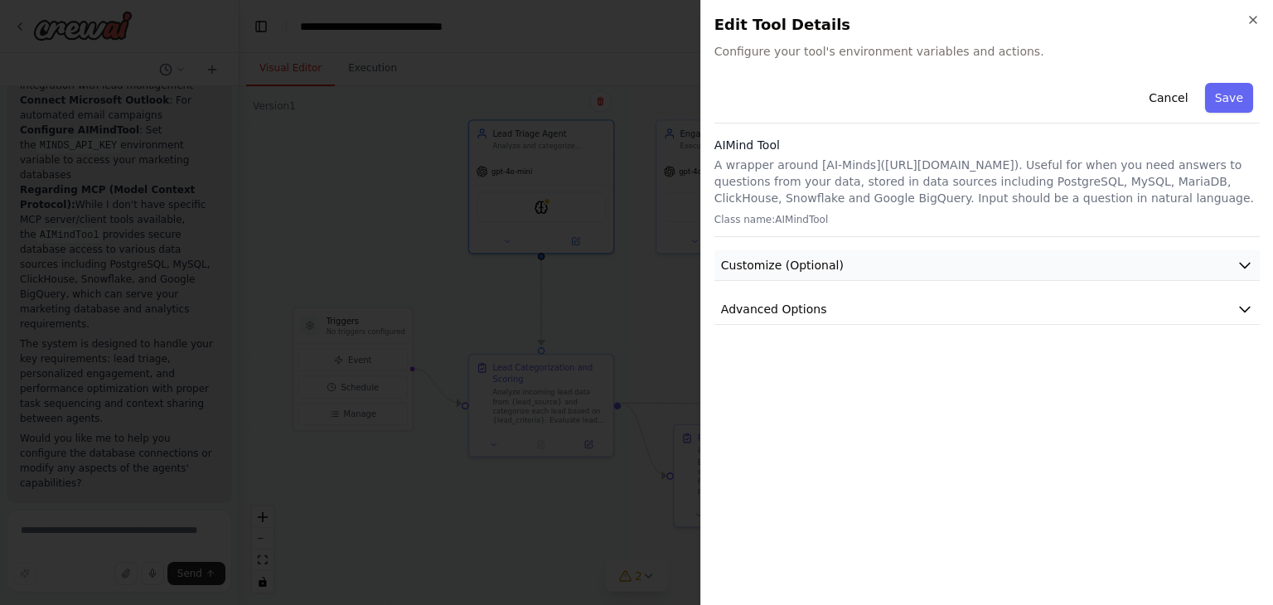
click at [1188, 250] on button "Customize (Optional)" at bounding box center [986, 265] width 545 height 31
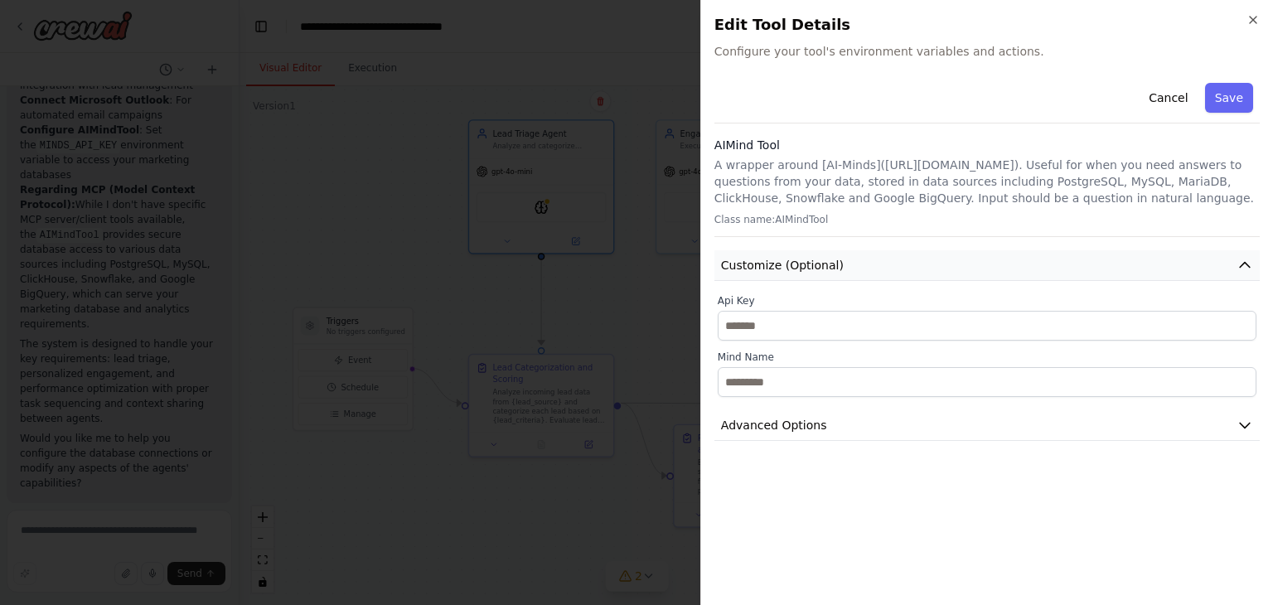
click at [1196, 257] on button "Customize (Optional)" at bounding box center [986, 265] width 545 height 31
click at [1254, 24] on icon "button" at bounding box center [1252, 19] width 13 height 13
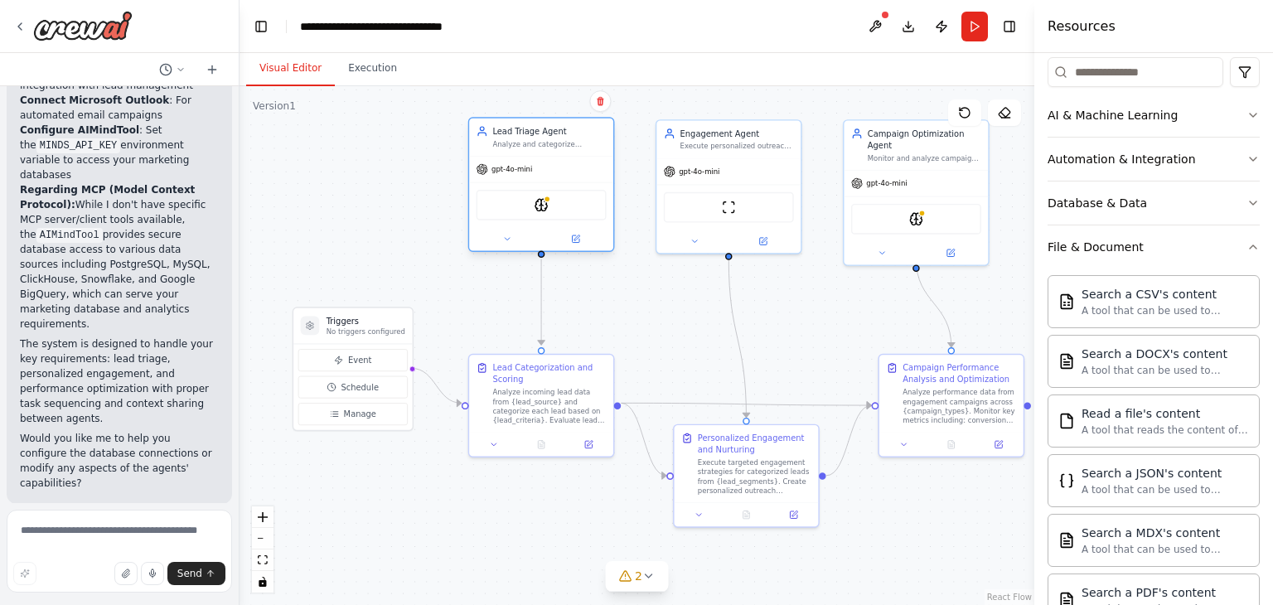
click at [545, 145] on div "Analyze and categorize incoming marketing leads based on {lead_criteria} into c…" at bounding box center [549, 143] width 114 height 9
click at [542, 131] on div "Lead Triage Agent" at bounding box center [549, 131] width 114 height 12
click at [584, 253] on div ".deletable-edge-delete-btn { width: 20px; height: 20px; border: 0px solid #ffff…" at bounding box center [636, 345] width 795 height 519
click at [577, 248] on div at bounding box center [541, 238] width 144 height 23
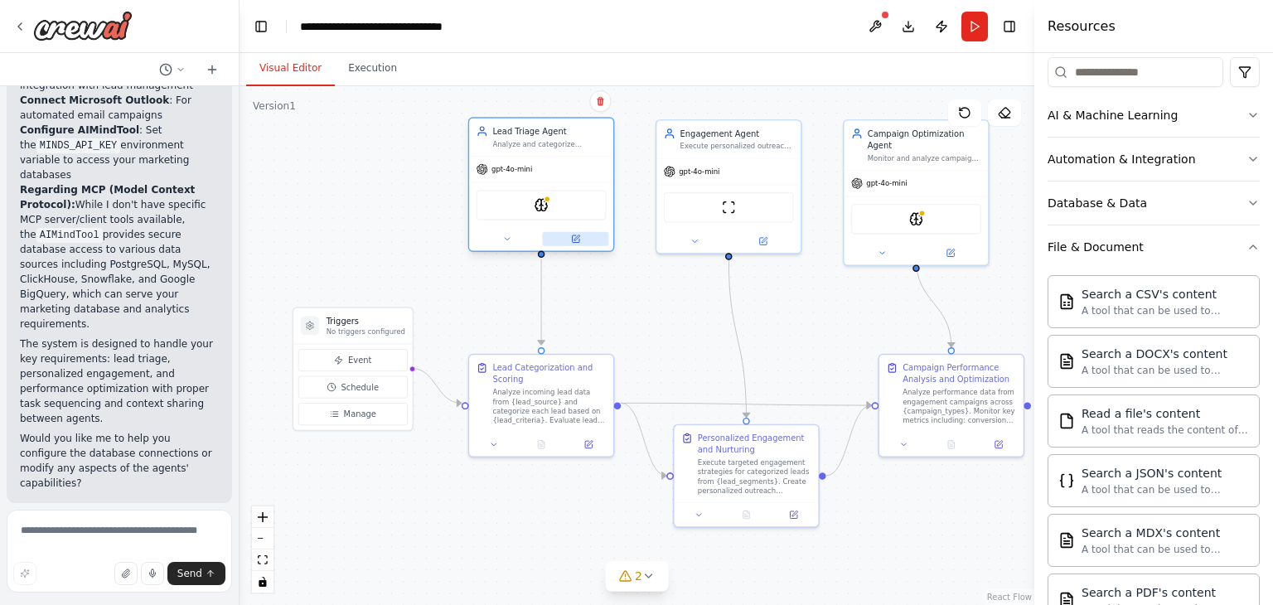
click at [577, 242] on icon at bounding box center [575, 238] width 9 height 9
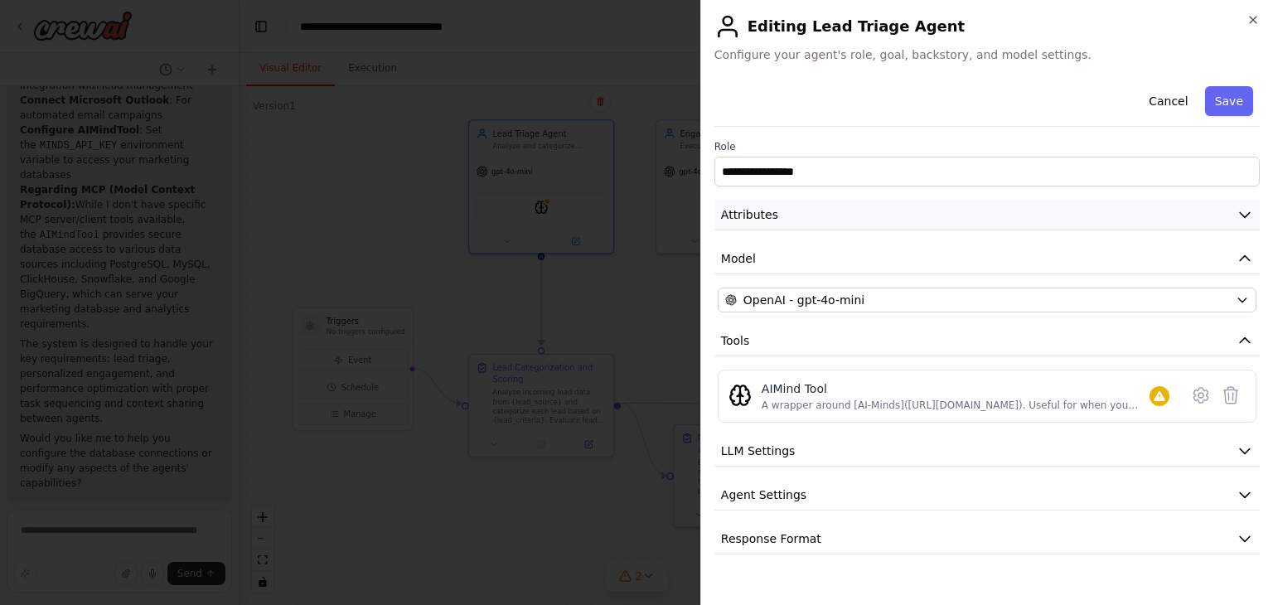
click at [876, 201] on button "Attributes" at bounding box center [986, 215] width 545 height 31
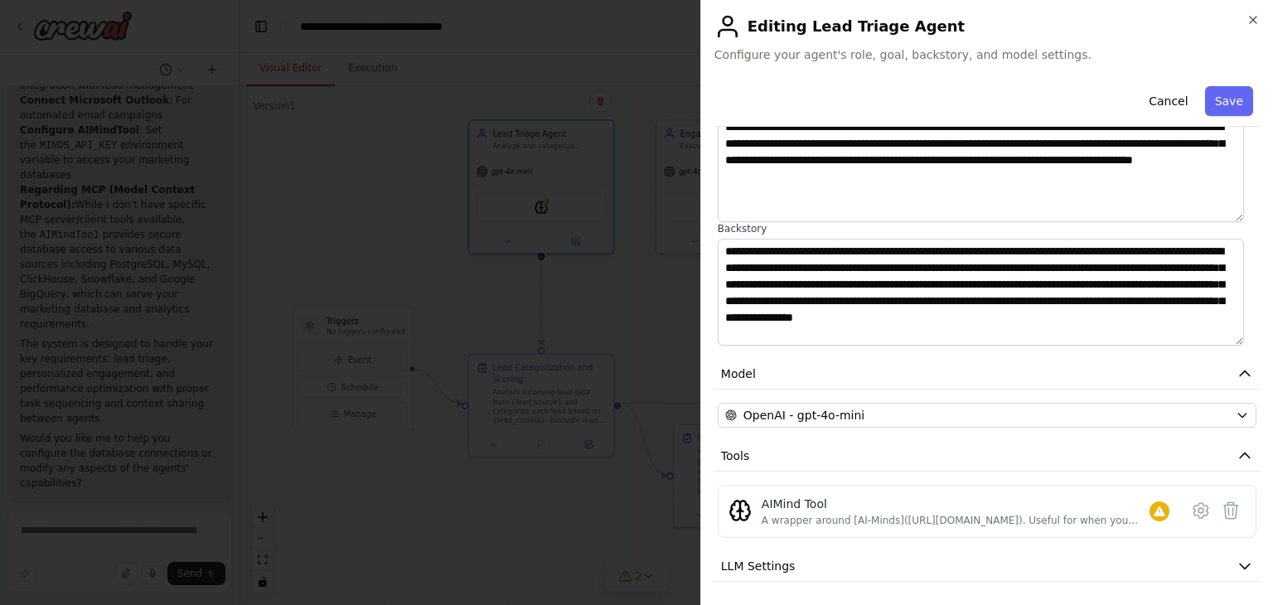
scroll to position [147, 0]
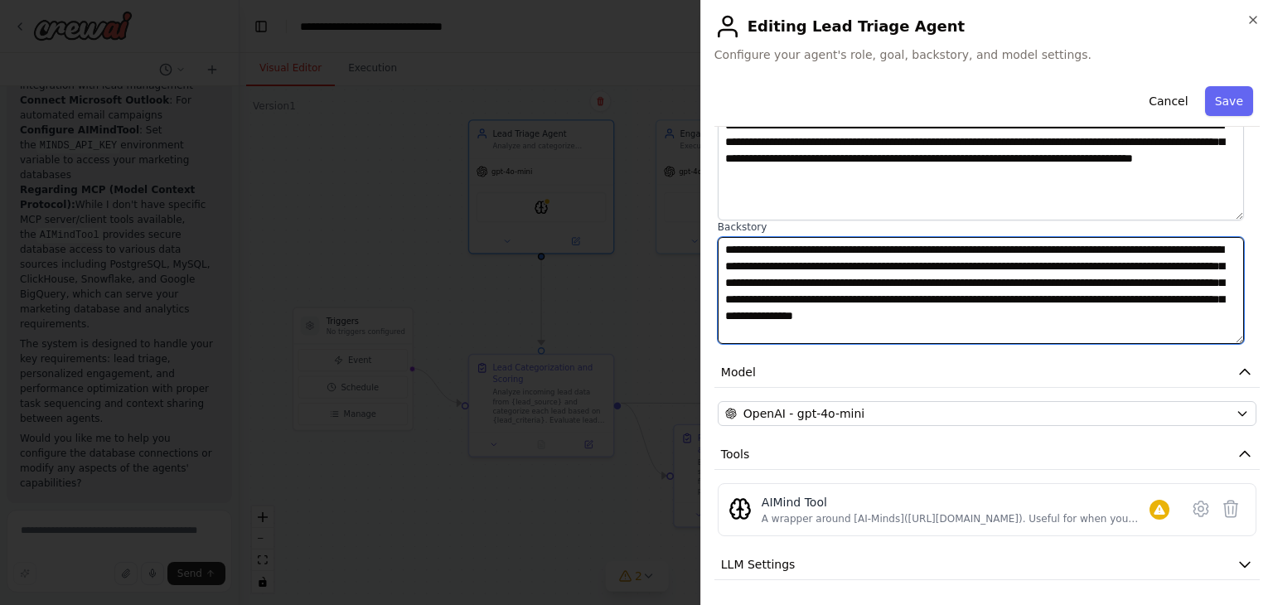
click at [728, 249] on textarea "**********" at bounding box center [980, 291] width 526 height 108
drag, startPoint x: 726, startPoint y: 248, endPoint x: 866, endPoint y: 329, distance: 161.9
click at [866, 329] on textarea "**********" at bounding box center [980, 291] width 526 height 108
click at [866, 265] on textarea "**********" at bounding box center [980, 291] width 526 height 108
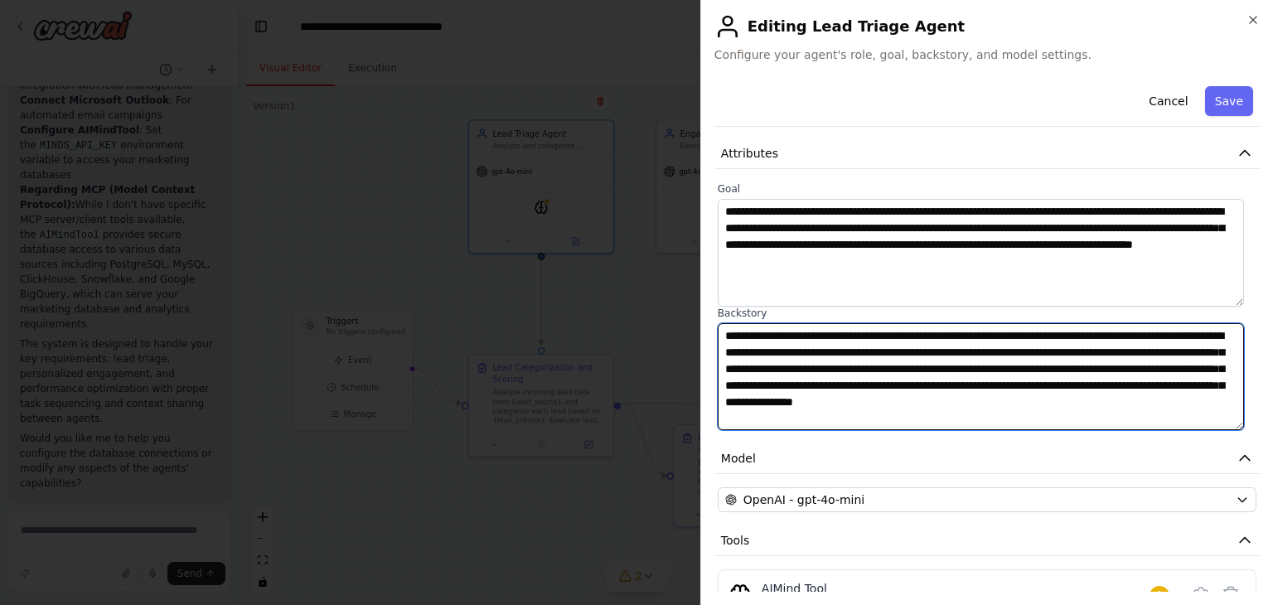
scroll to position [94, 0]
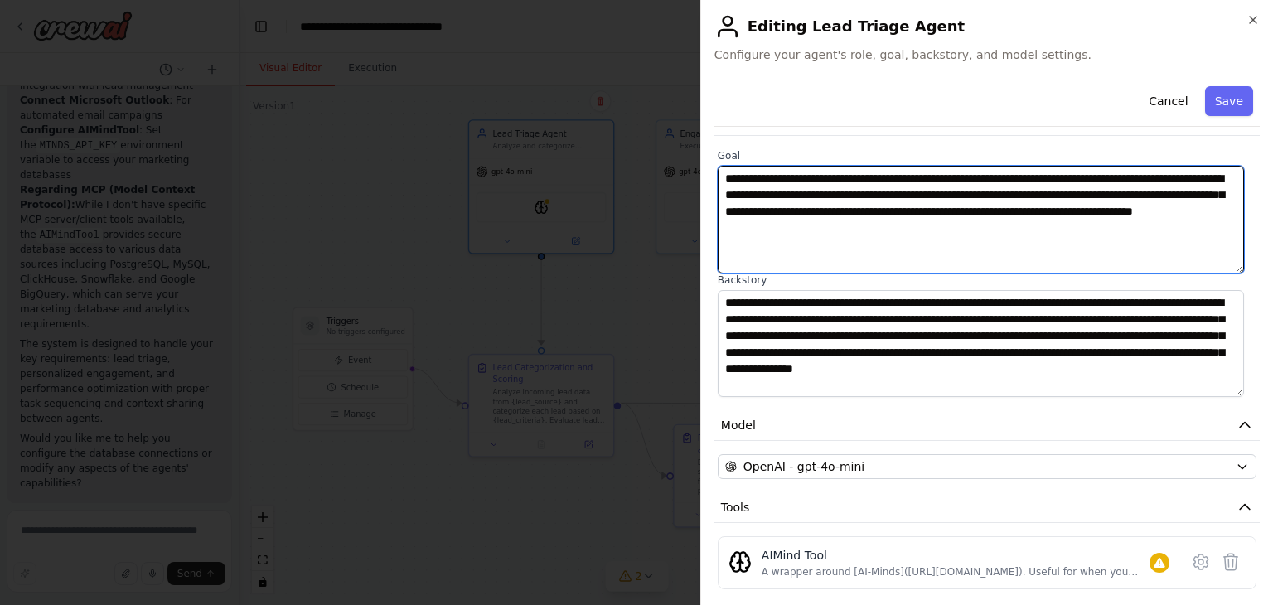
drag, startPoint x: 954, startPoint y: 239, endPoint x: 725, endPoint y: 177, distance: 237.5
click at [725, 177] on textarea "**********" at bounding box center [980, 220] width 526 height 108
click at [895, 184] on textarea "**********" at bounding box center [980, 220] width 526 height 108
